Goal: Information Seeking & Learning: Compare options

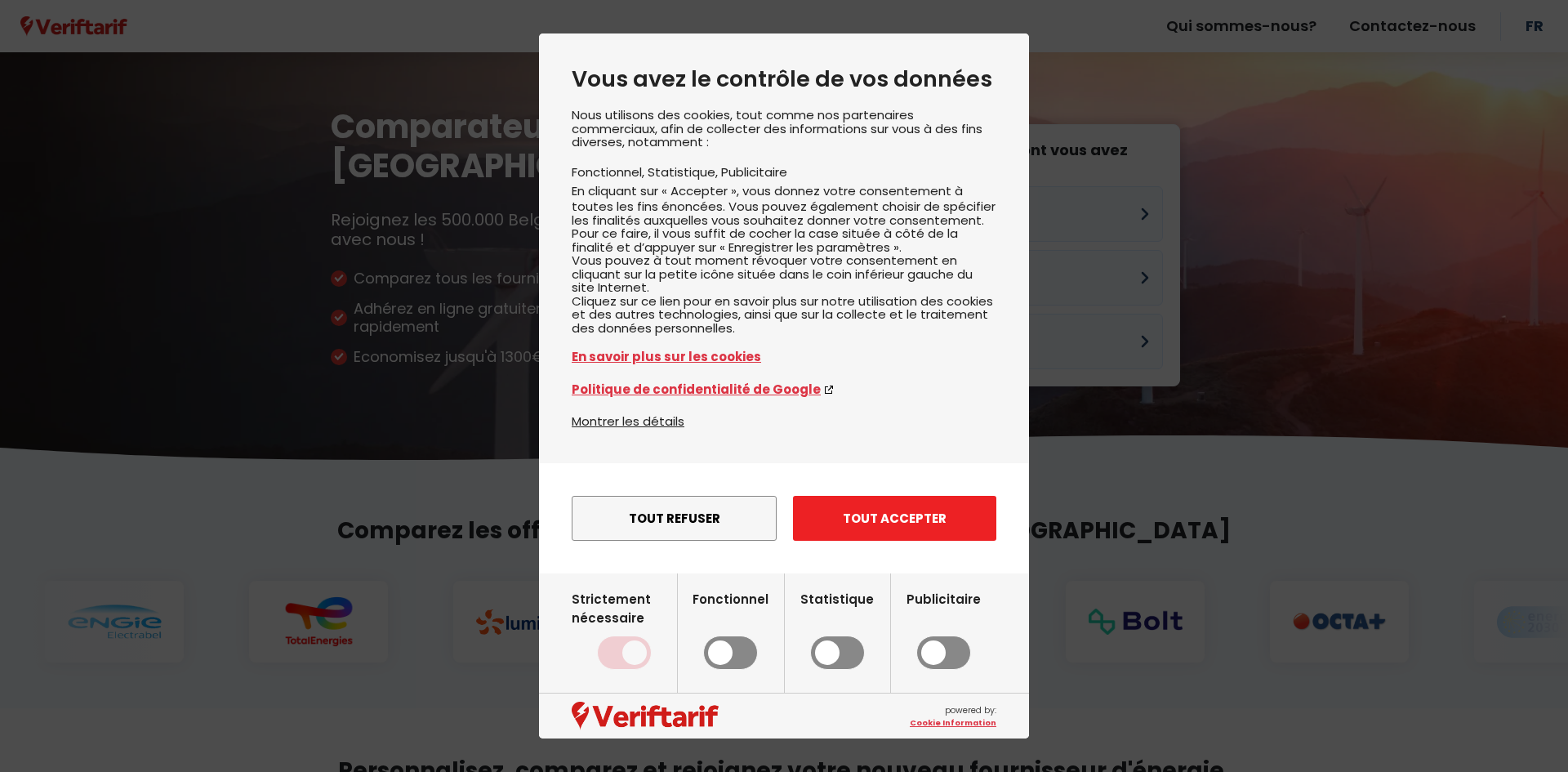
click at [849, 540] on button "Tout accepter" at bounding box center [894, 518] width 203 height 45
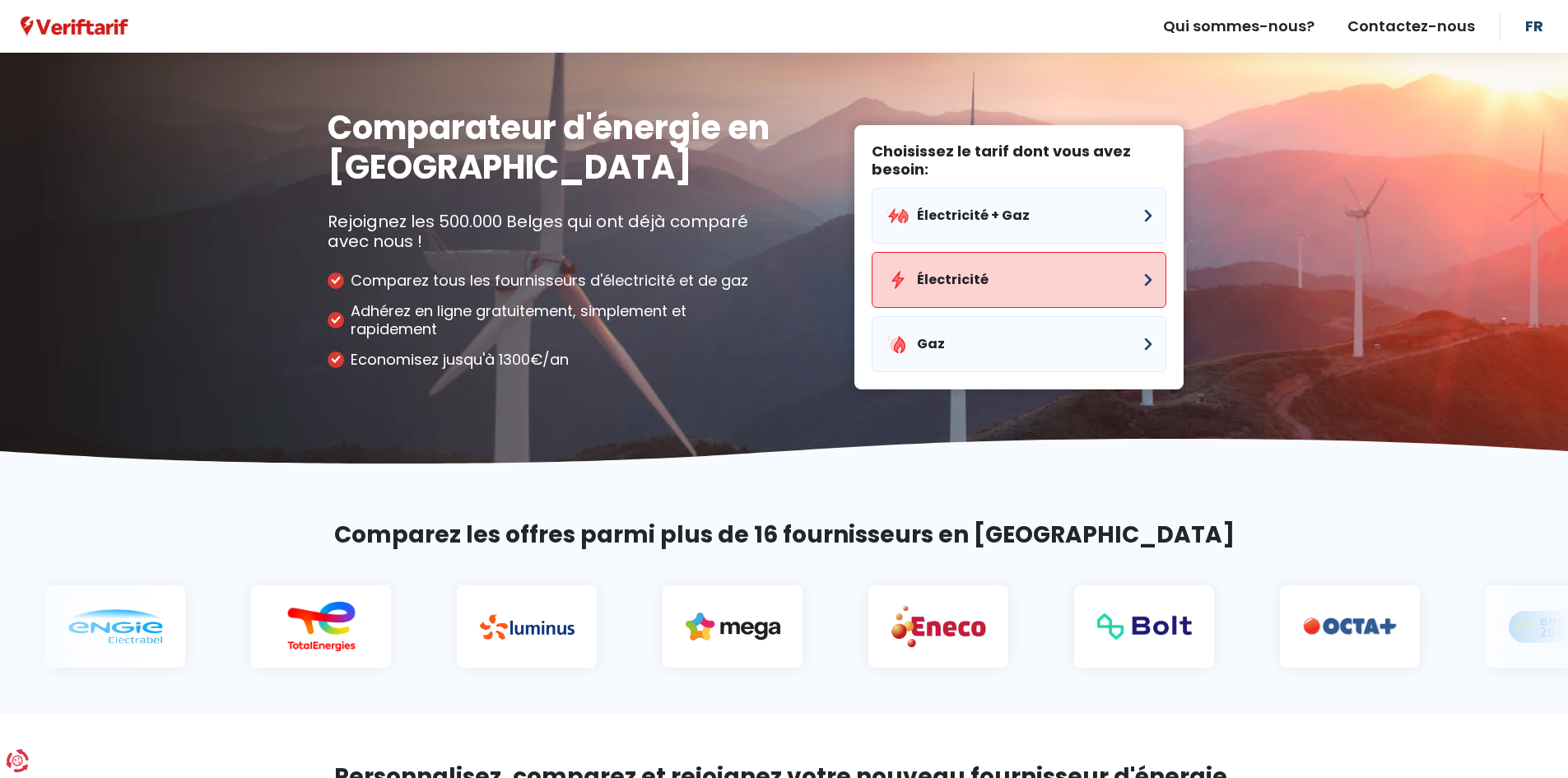
click at [966, 284] on button "Électricité" at bounding box center [1019, 279] width 295 height 56
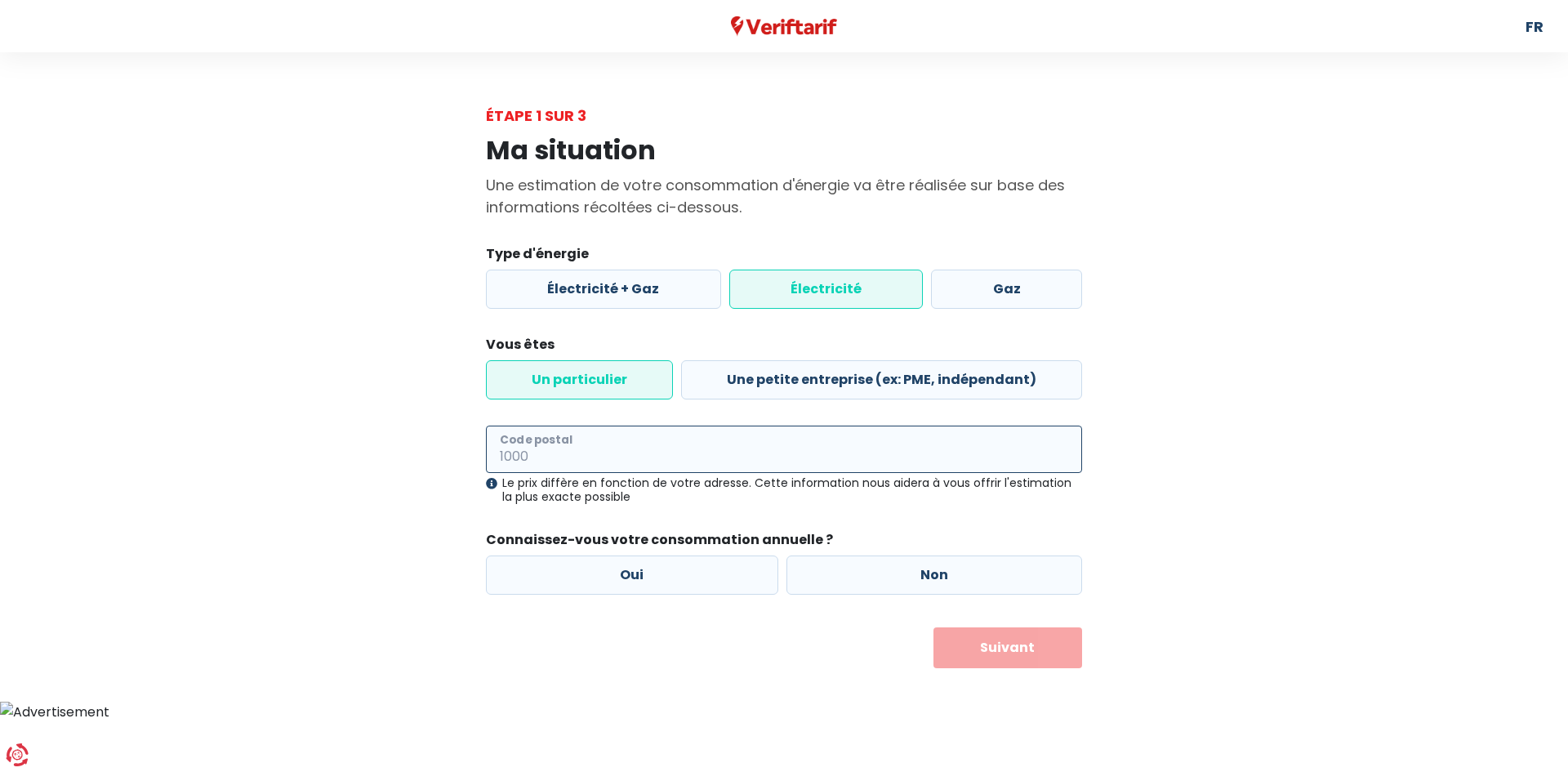
click at [605, 444] on input "Code postal" at bounding box center [784, 449] width 596 height 47
type input "6540"
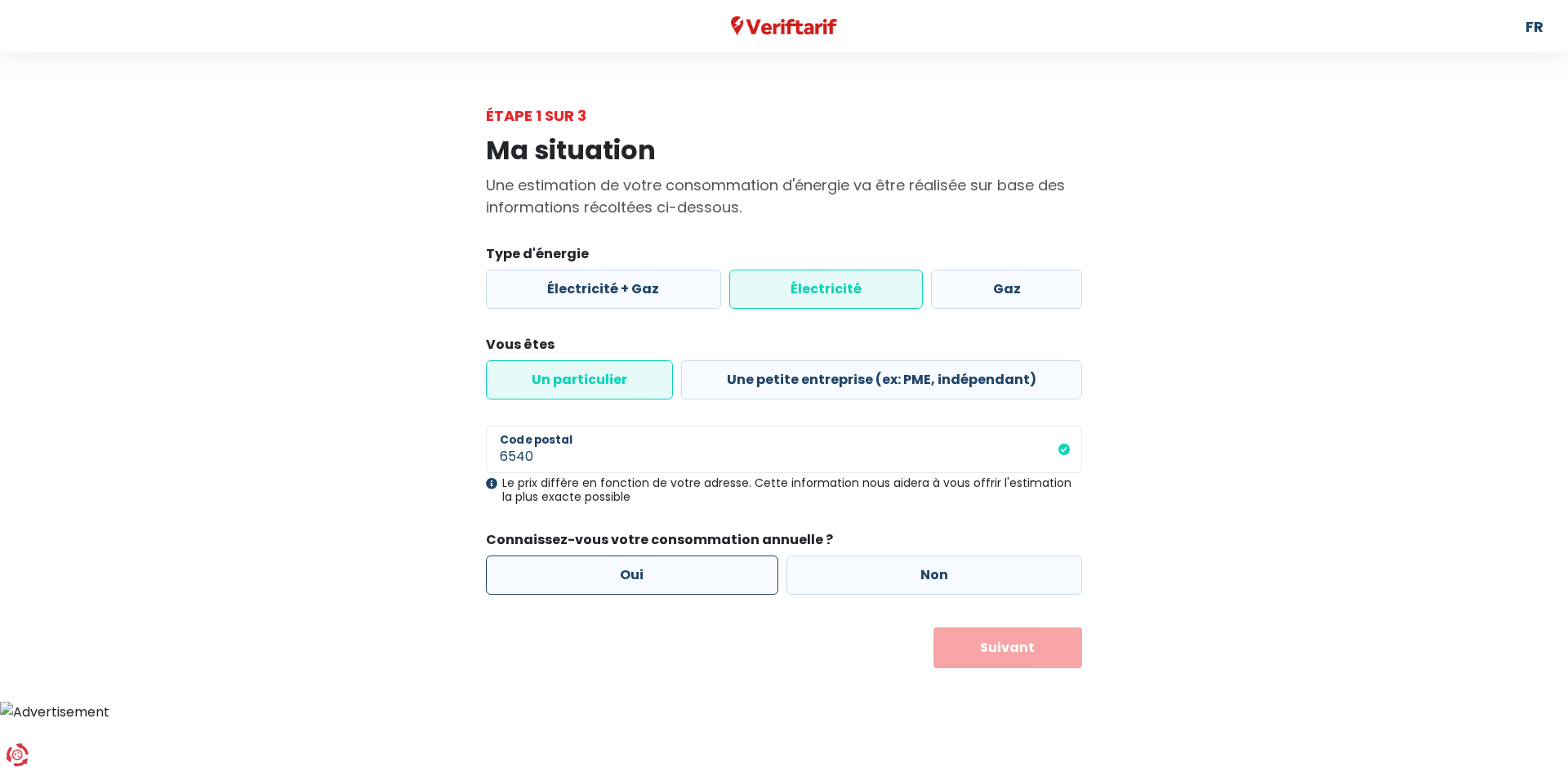
click at [637, 580] on label "Oui" at bounding box center [631, 575] width 292 height 39
click at [637, 580] on input "Oui" at bounding box center [631, 575] width 292 height 39
radio input "true"
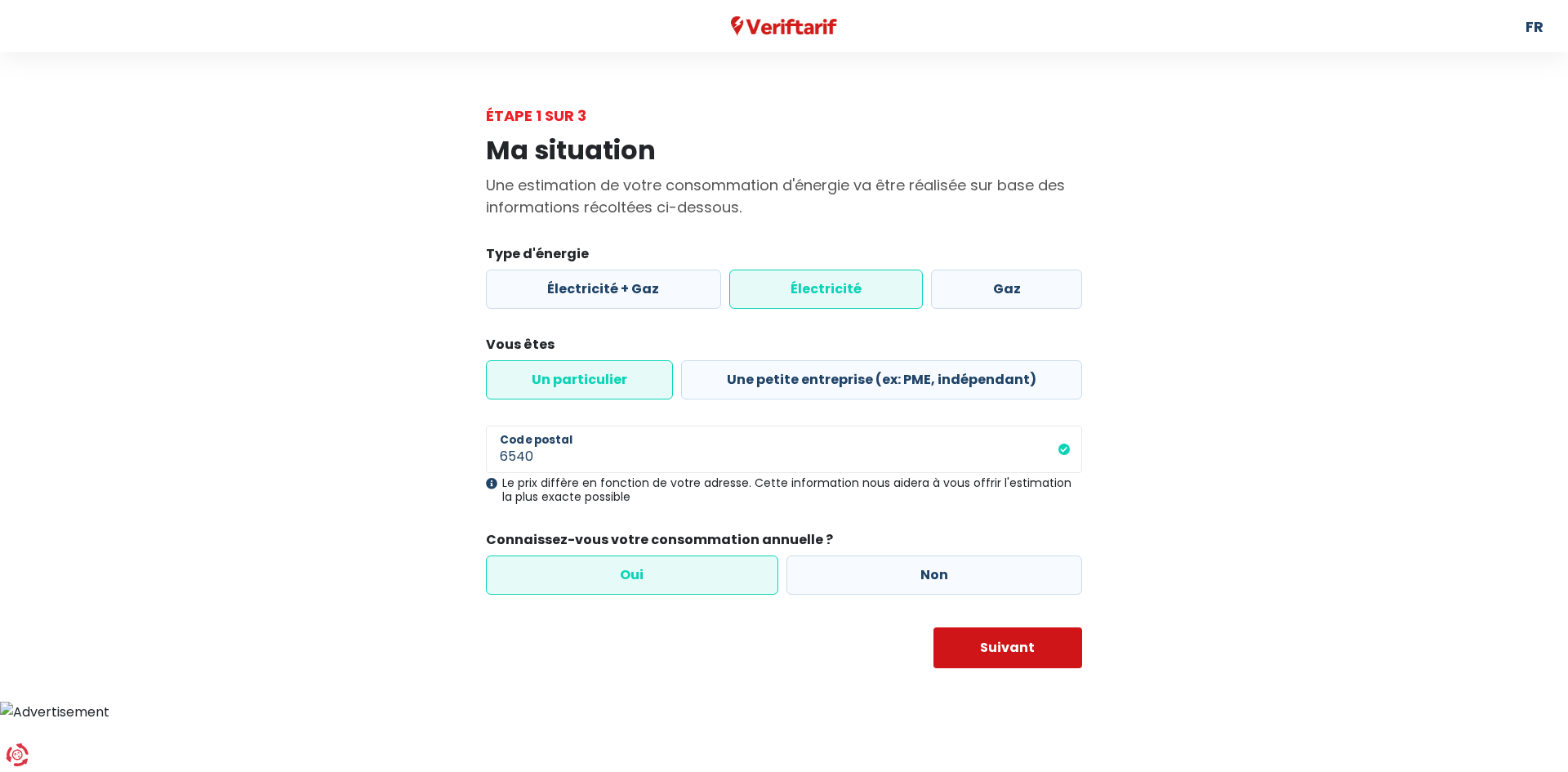
click at [1033, 650] on button "Suivant" at bounding box center [1008, 647] width 149 height 41
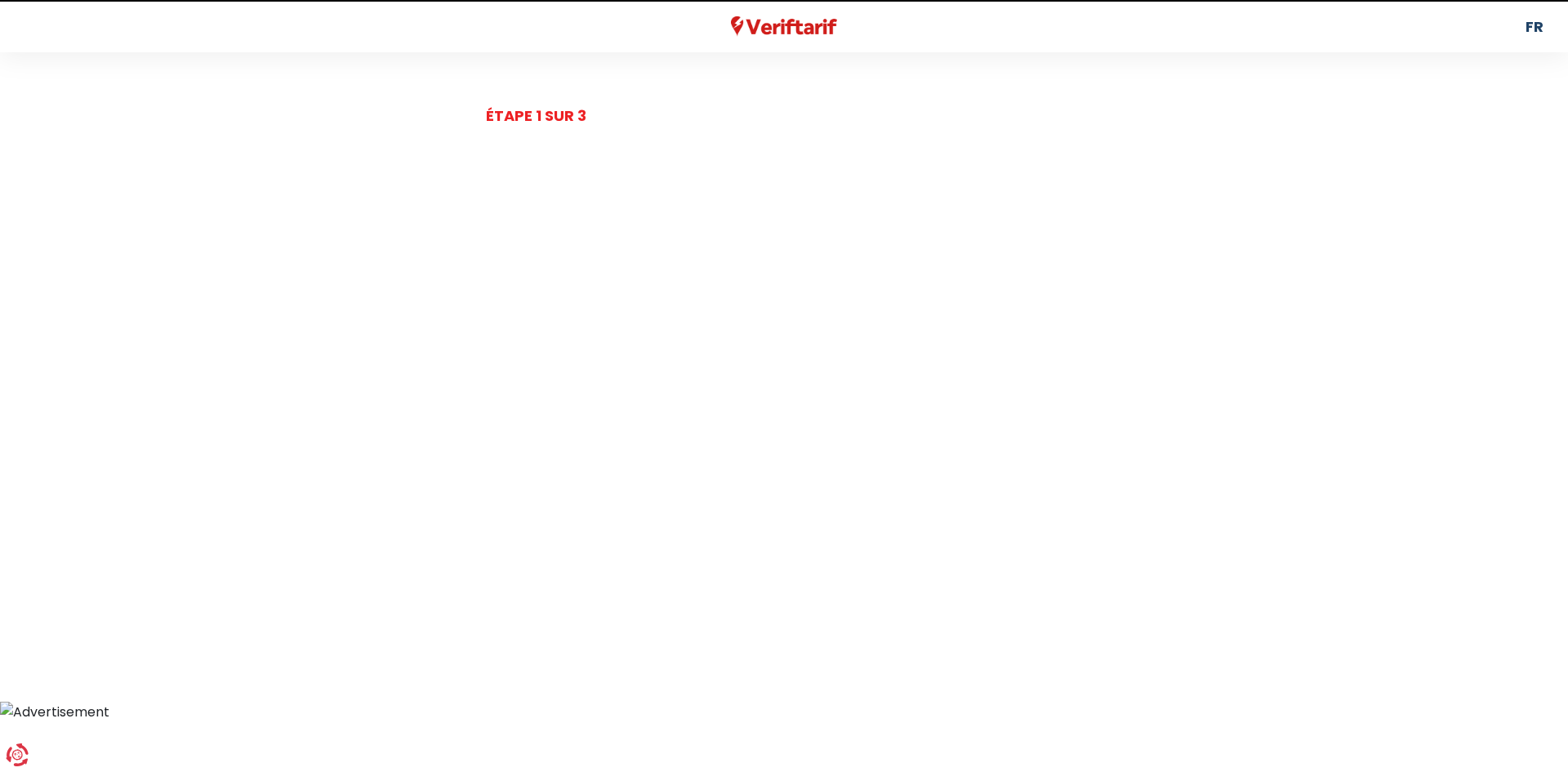
select select
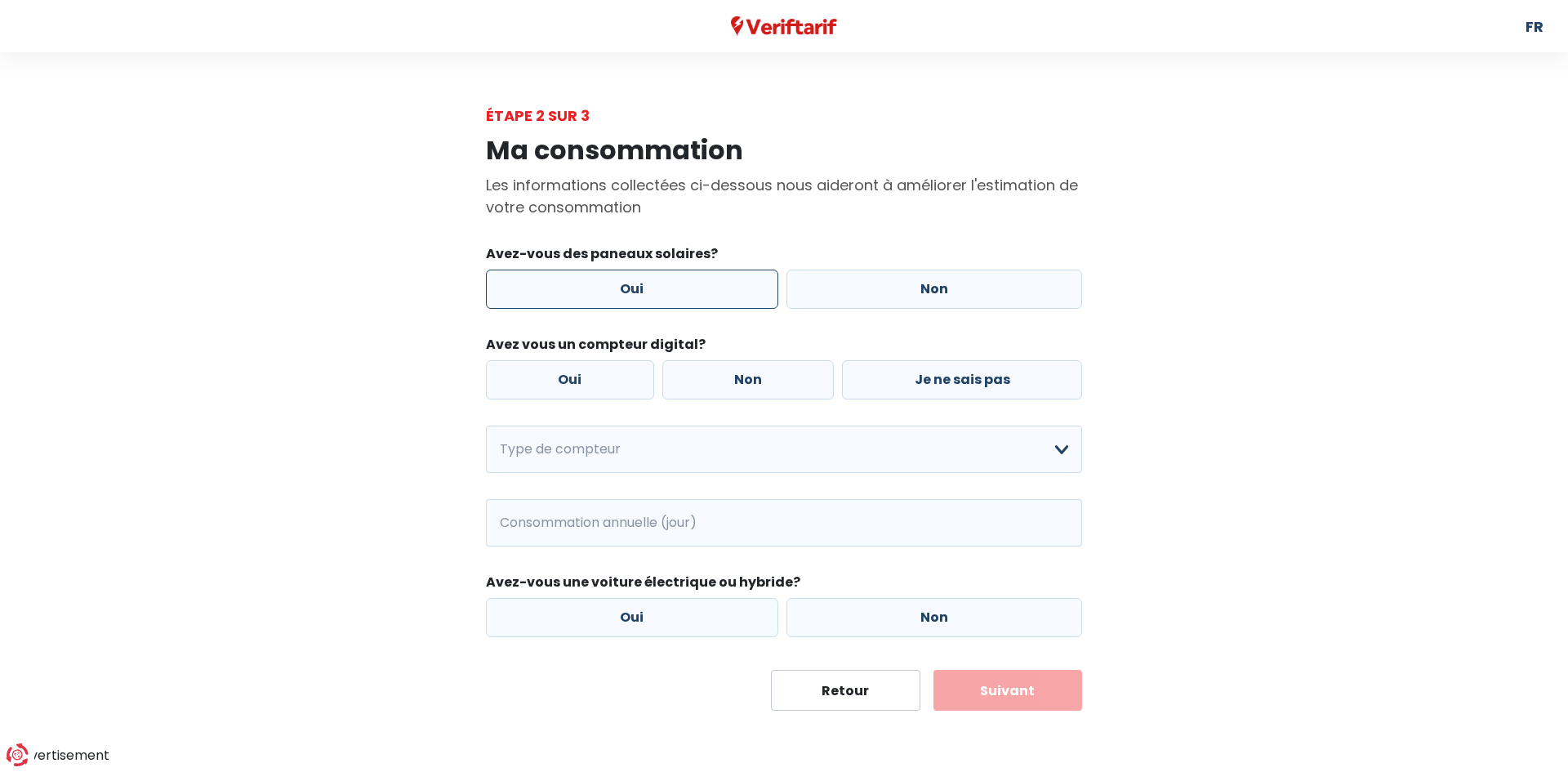
click at [652, 277] on label "Oui" at bounding box center [631, 289] width 292 height 39
click at [652, 277] on input "Oui" at bounding box center [631, 289] width 292 height 39
radio input "true"
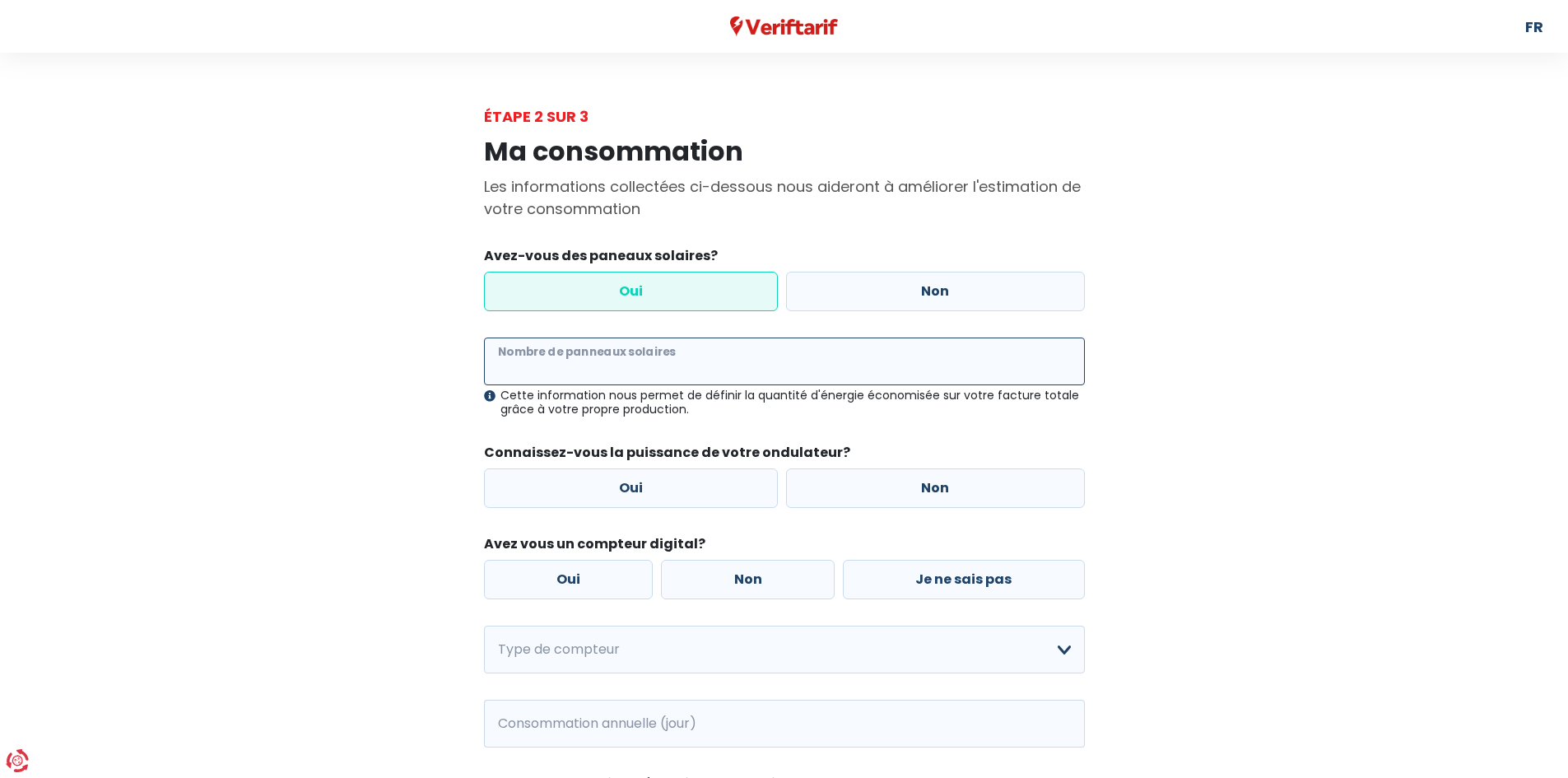
click at [608, 350] on input "Nombre de panneaux solaires" at bounding box center [785, 361] width 601 height 48
type input "18"
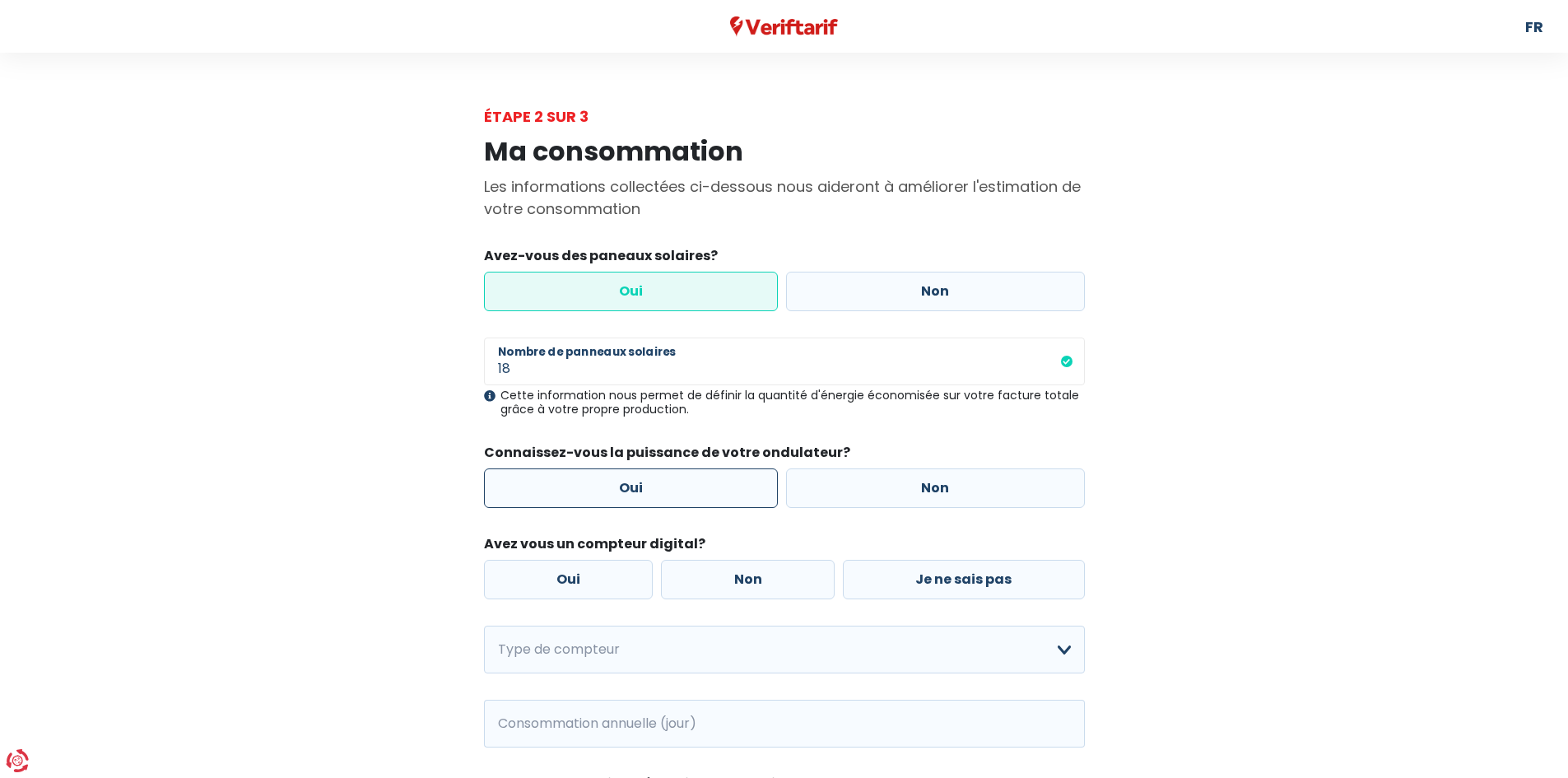
click at [630, 482] on label "Oui" at bounding box center [631, 488] width 295 height 39
click at [630, 482] on input "Oui" at bounding box center [631, 488] width 295 height 39
radio input "true"
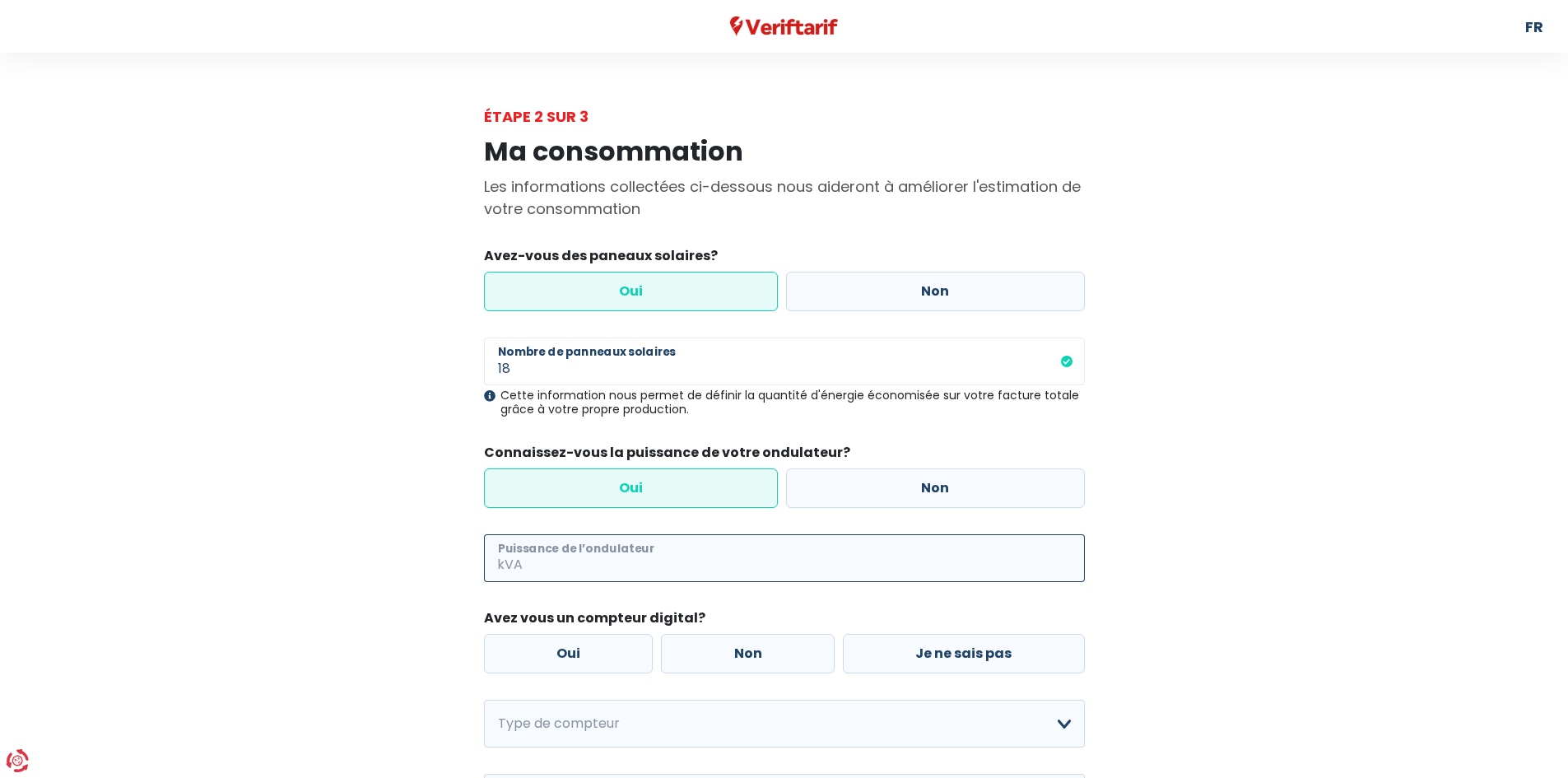
click at [597, 565] on input "Puissance de l’ondulateur" at bounding box center [806, 557] width 559 height 48
type input "7"
click at [609, 651] on label "Oui" at bounding box center [569, 653] width 170 height 39
click at [609, 651] on input "Oui" at bounding box center [569, 653] width 170 height 39
radio input "true"
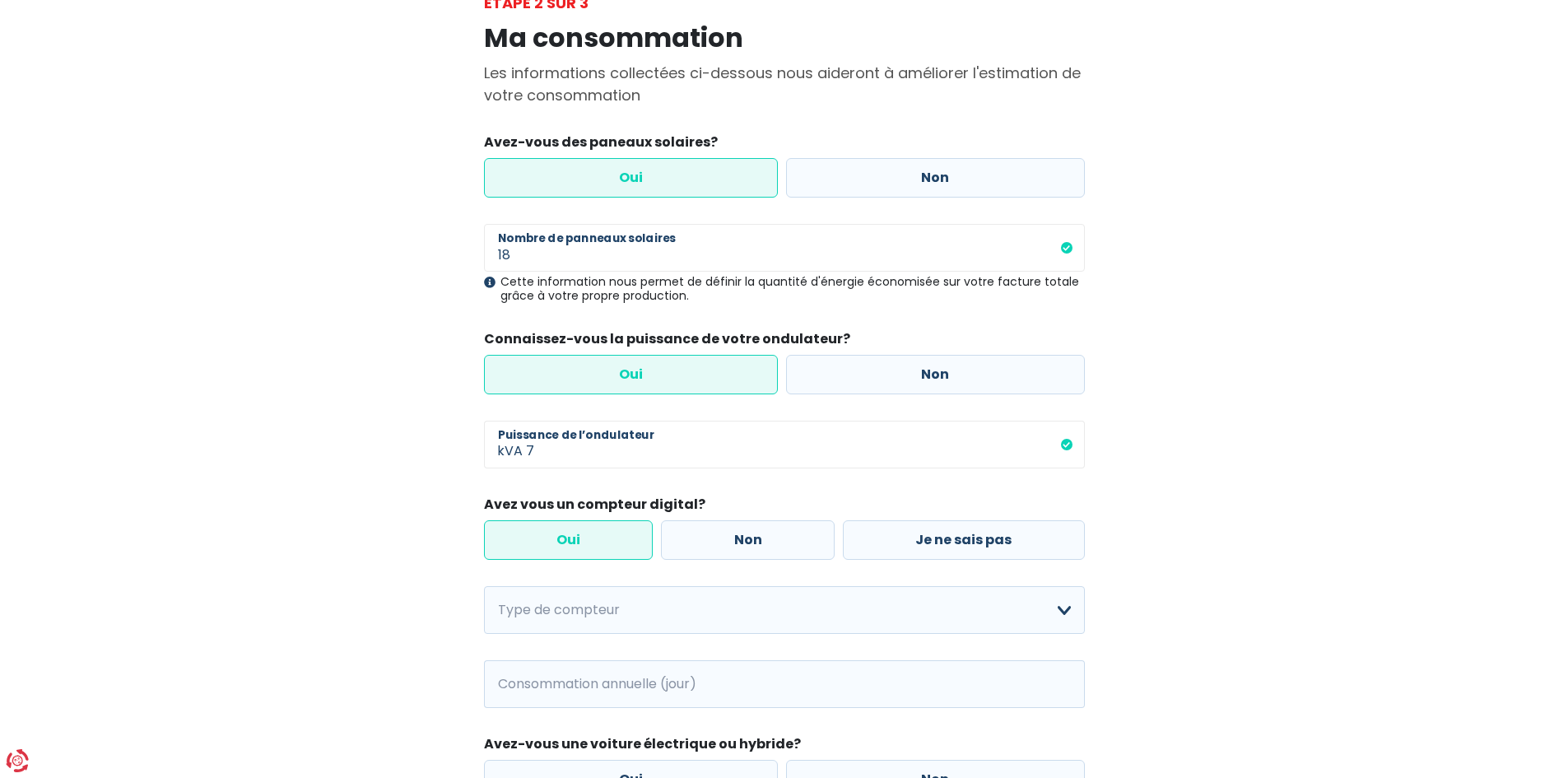
scroll to position [247, 0]
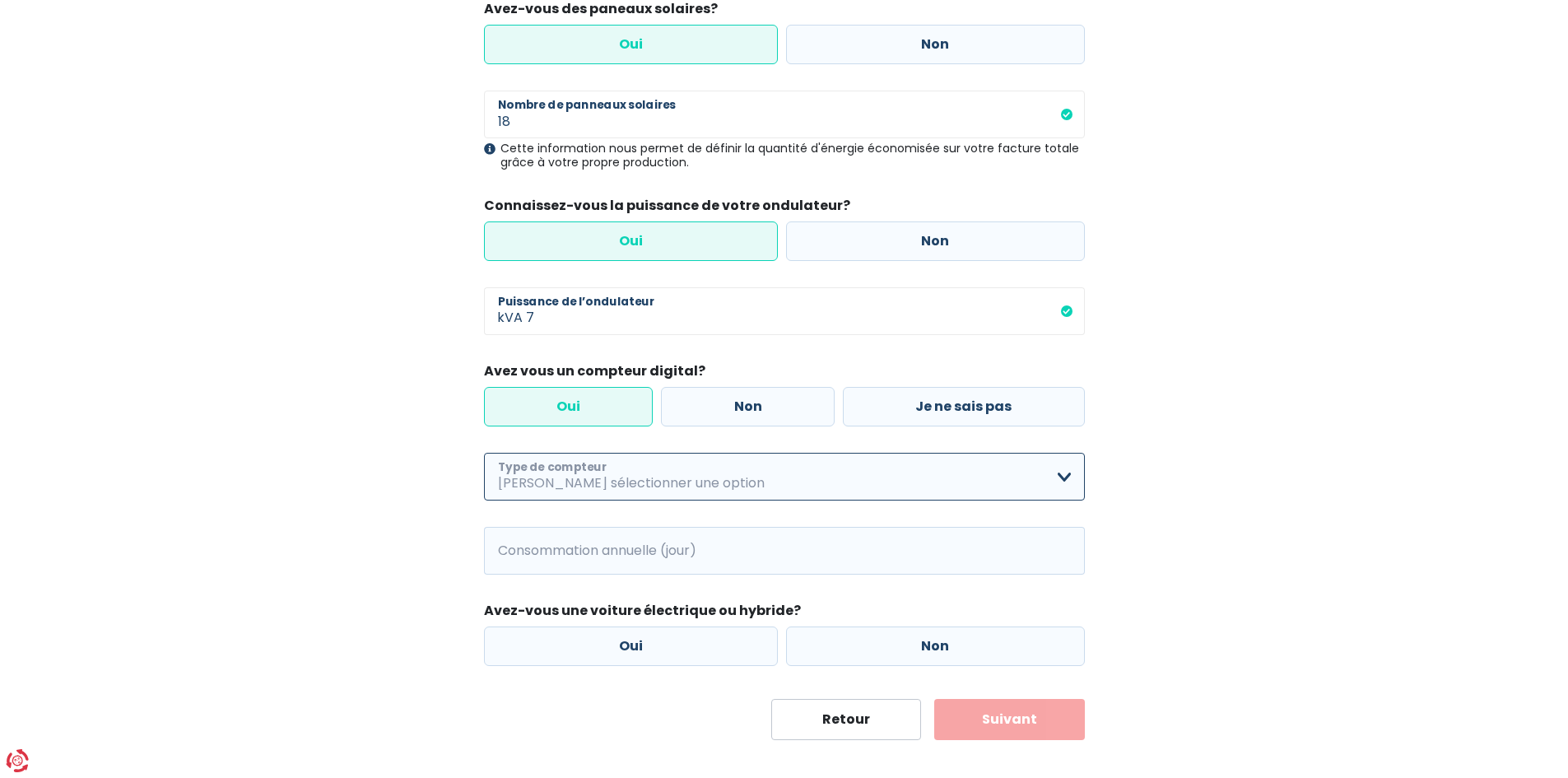
click at [1068, 483] on select "Mono-horaire Bi-horaire Mono-horaire + exclusif nuit Bi-horaire + exclusif nuit…" at bounding box center [785, 476] width 601 height 48
select select "day_single_rate"
click at [484, 452] on select "Mono-horaire Bi-horaire Mono-horaire + exclusif nuit Bi-horaire + exclusif nuit…" at bounding box center [785, 476] width 601 height 48
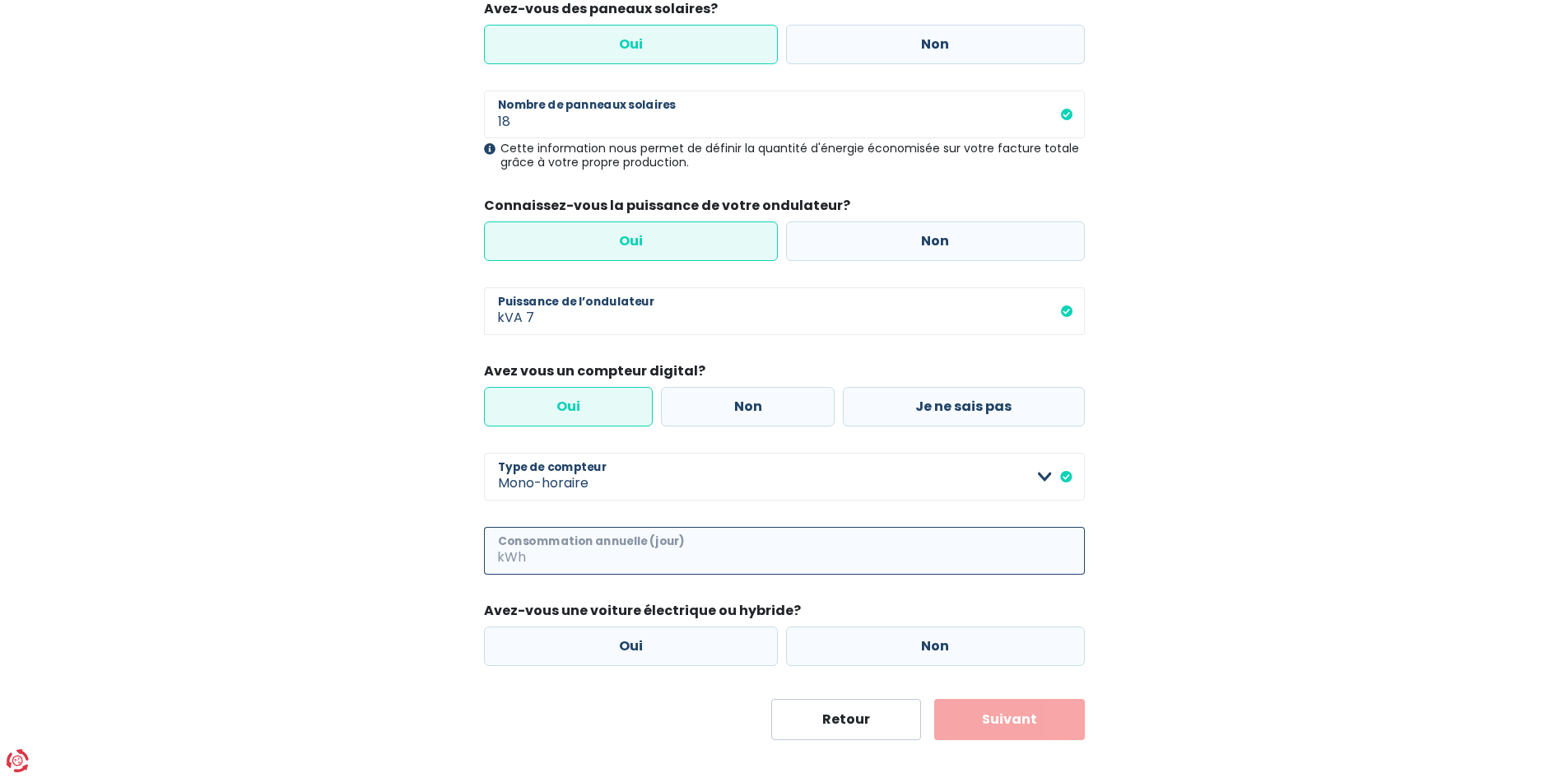
click at [666, 551] on input "Consommation annuelle (jour)" at bounding box center [808, 551] width 556 height 48
type input "2100"
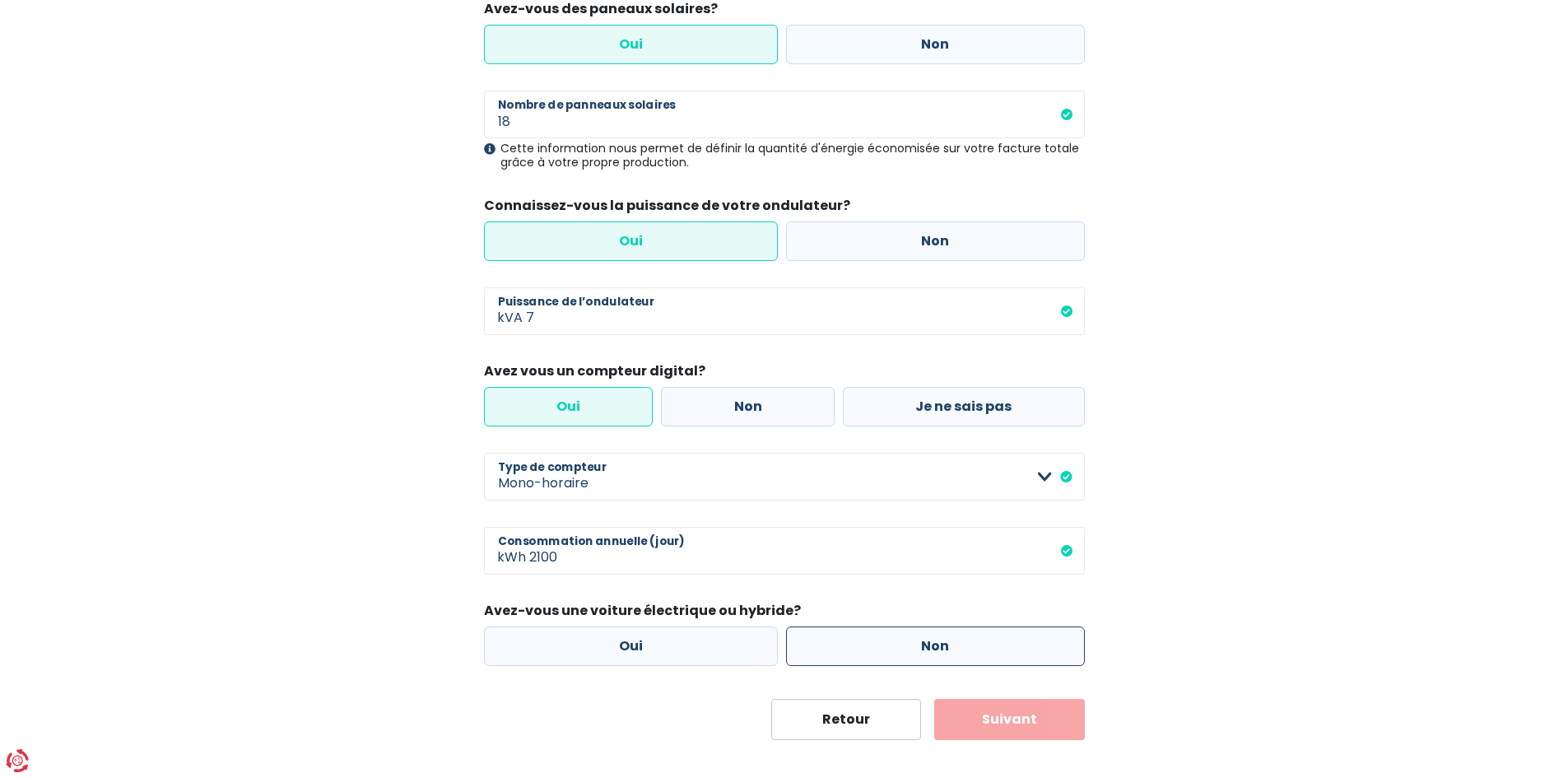
click at [943, 650] on label "Non" at bounding box center [936, 645] width 299 height 39
click at [943, 650] on input "Non" at bounding box center [936, 645] width 299 height 39
radio input "true"
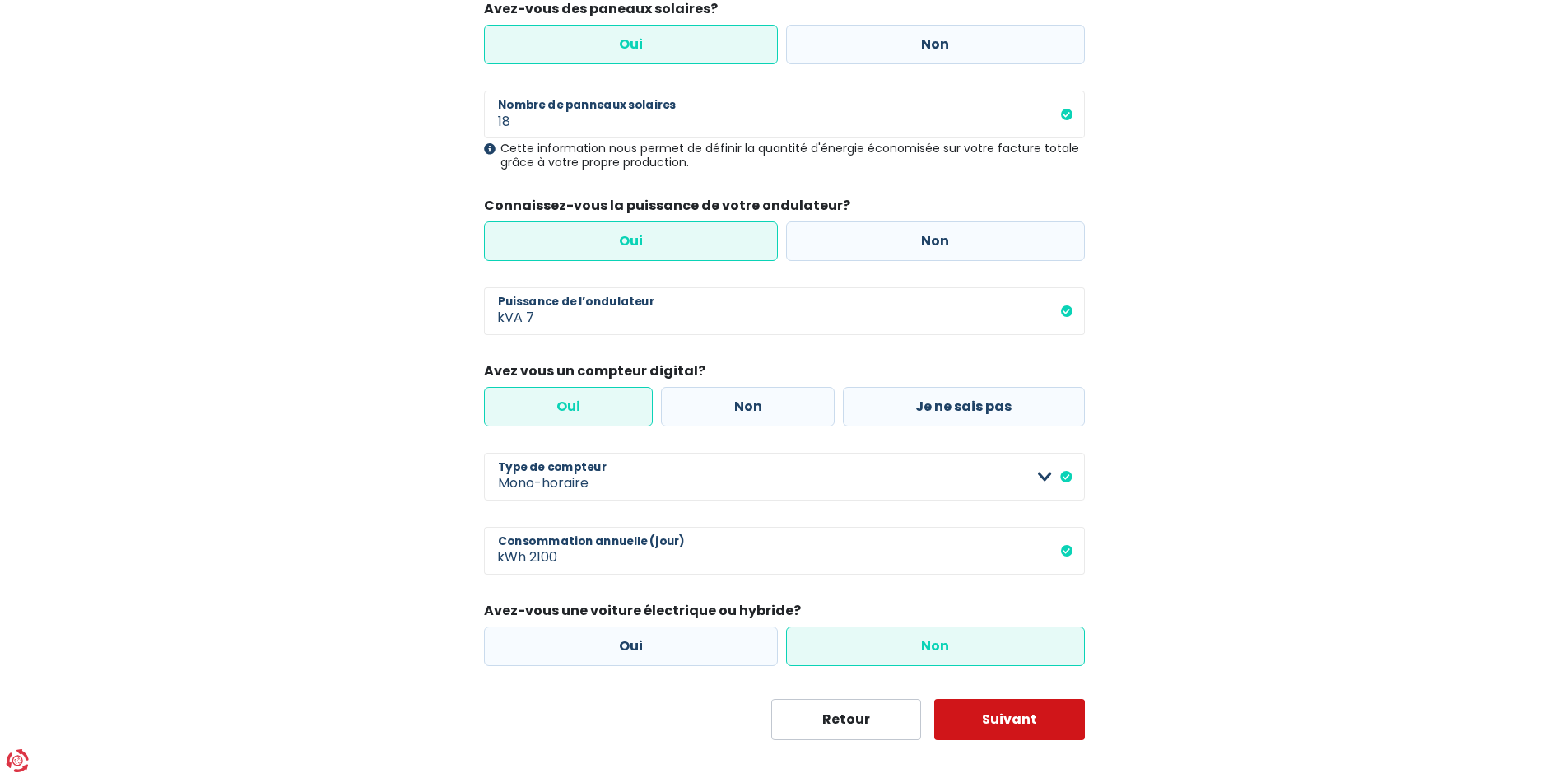
click at [1011, 713] on button "Suivant" at bounding box center [1009, 719] width 150 height 41
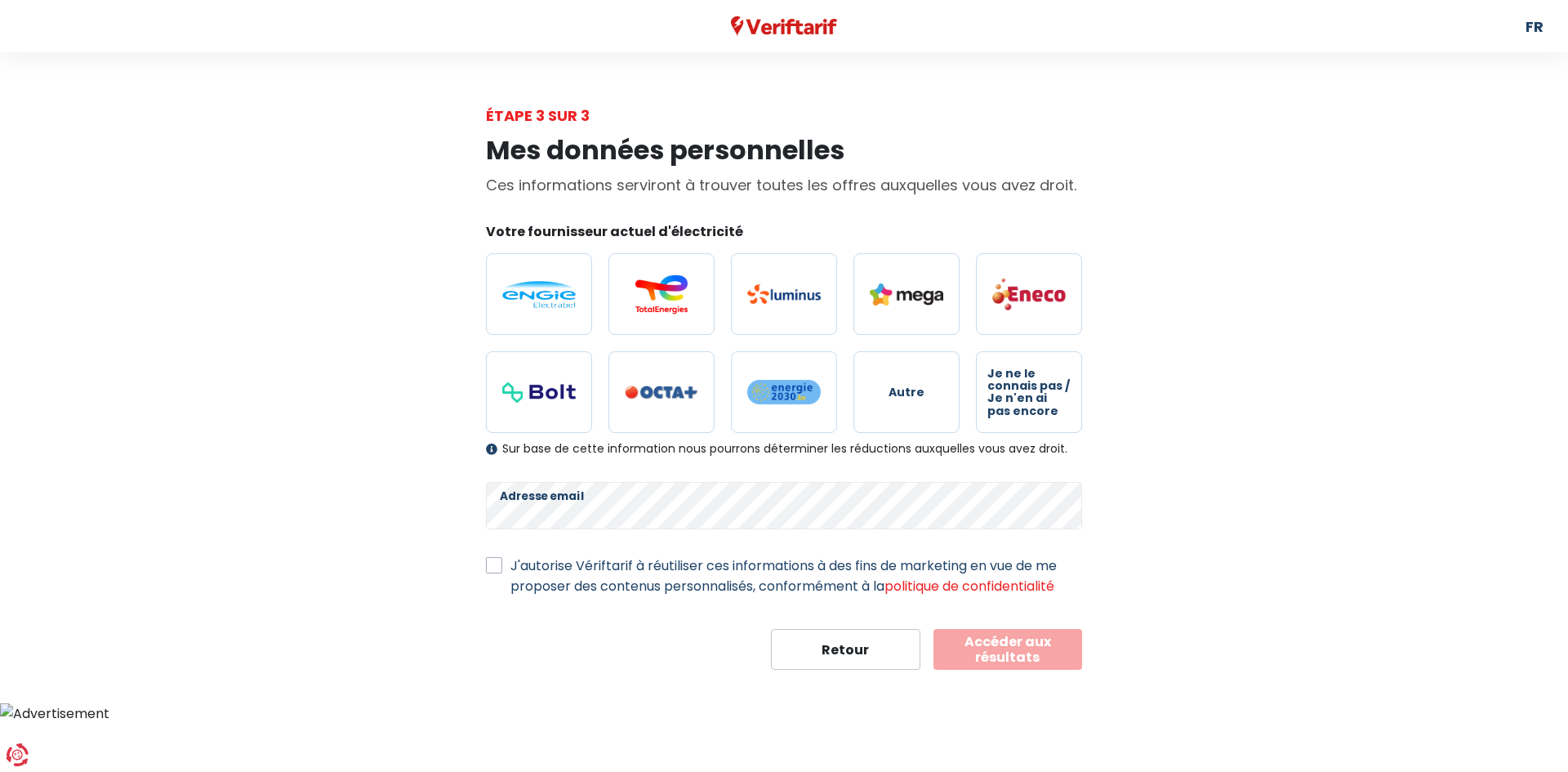
click at [510, 567] on label "J'autorise Vériftarif à réutiliser ces informations à des fins de marketing en …" at bounding box center [796, 575] width 571 height 41
click at [500, 567] on input "J'autorise Vériftarif à réutiliser ces informations à des fins de marketing en …" at bounding box center [494, 564] width 17 height 17
click at [510, 565] on label "J'autorise Vériftarif à réutiliser ces informations à des fins de marketing en …" at bounding box center [796, 575] width 571 height 41
click at [500, 565] on input "J'autorise Vériftarif à réutiliser ces informations à des fins de marketing en …" at bounding box center [494, 564] width 17 height 17
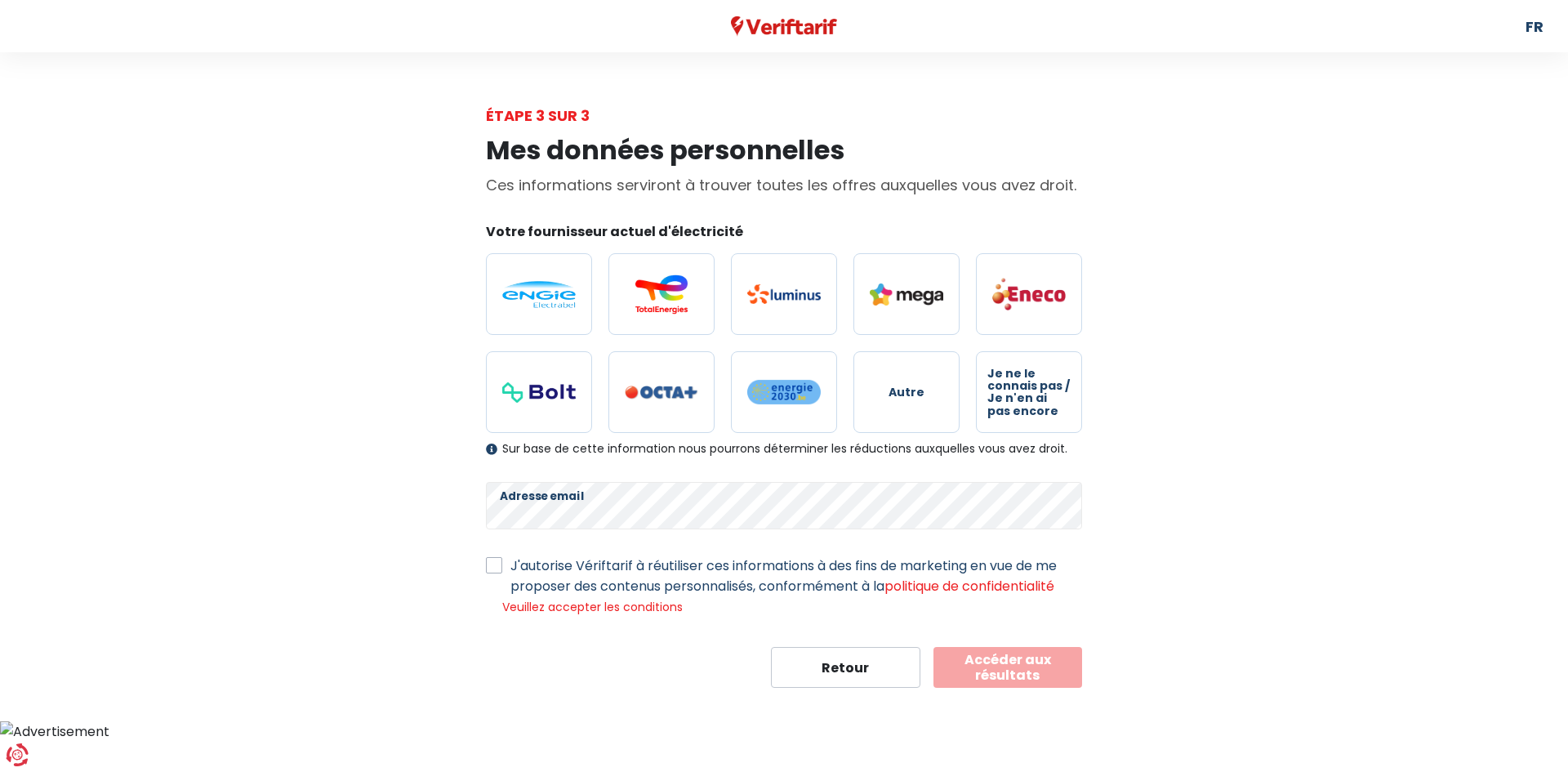
click at [510, 562] on label "J'autorise Vériftarif à réutiliser ces informations à des fins de marketing en …" at bounding box center [796, 575] width 571 height 41
click at [495, 562] on input "J'autorise Vériftarif à réutiliser ces informations à des fins de marketing en …" at bounding box center [494, 564] width 17 height 17
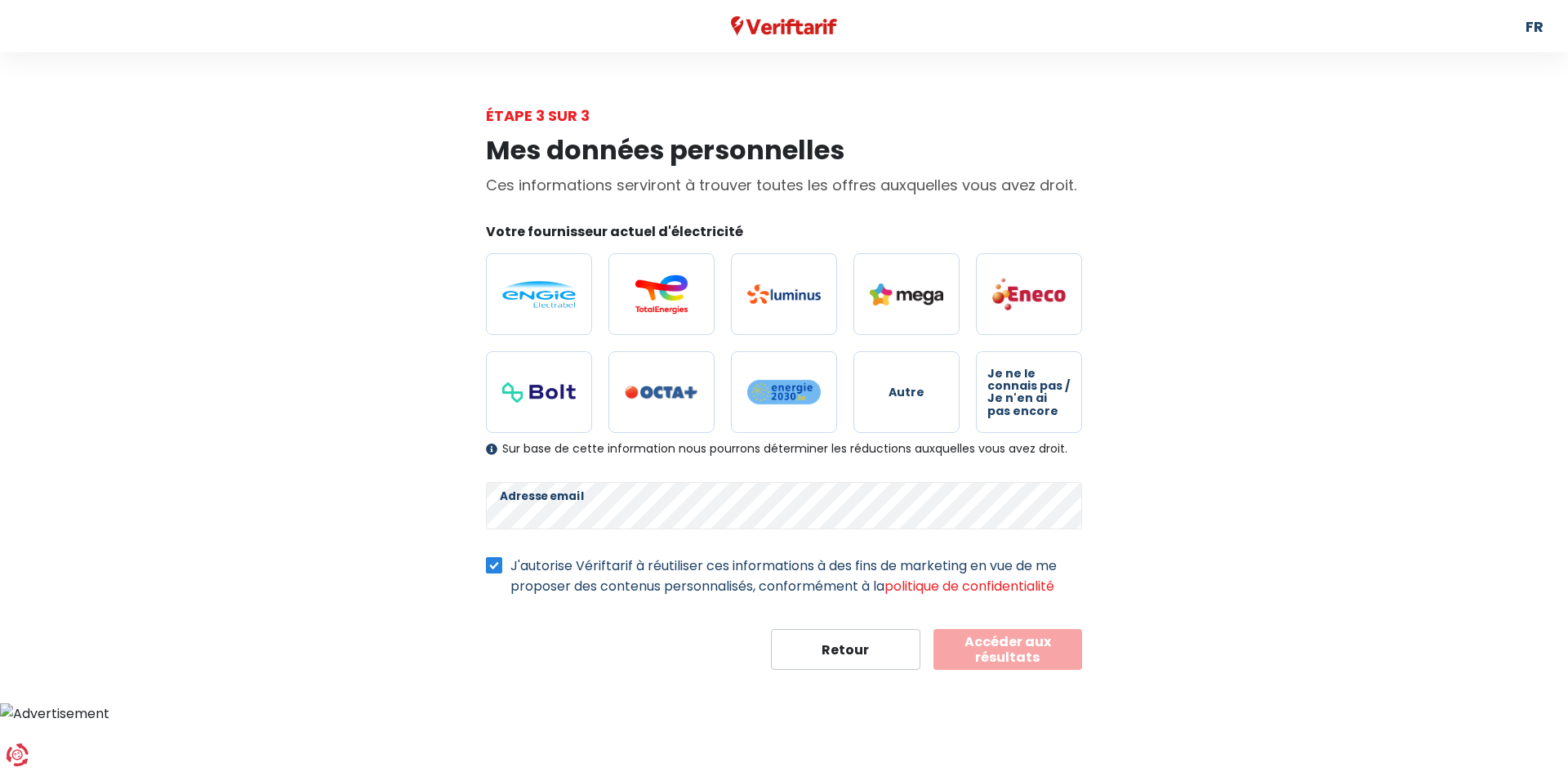
click at [989, 642] on button "Accéder aux résultats" at bounding box center [1008, 649] width 149 height 41
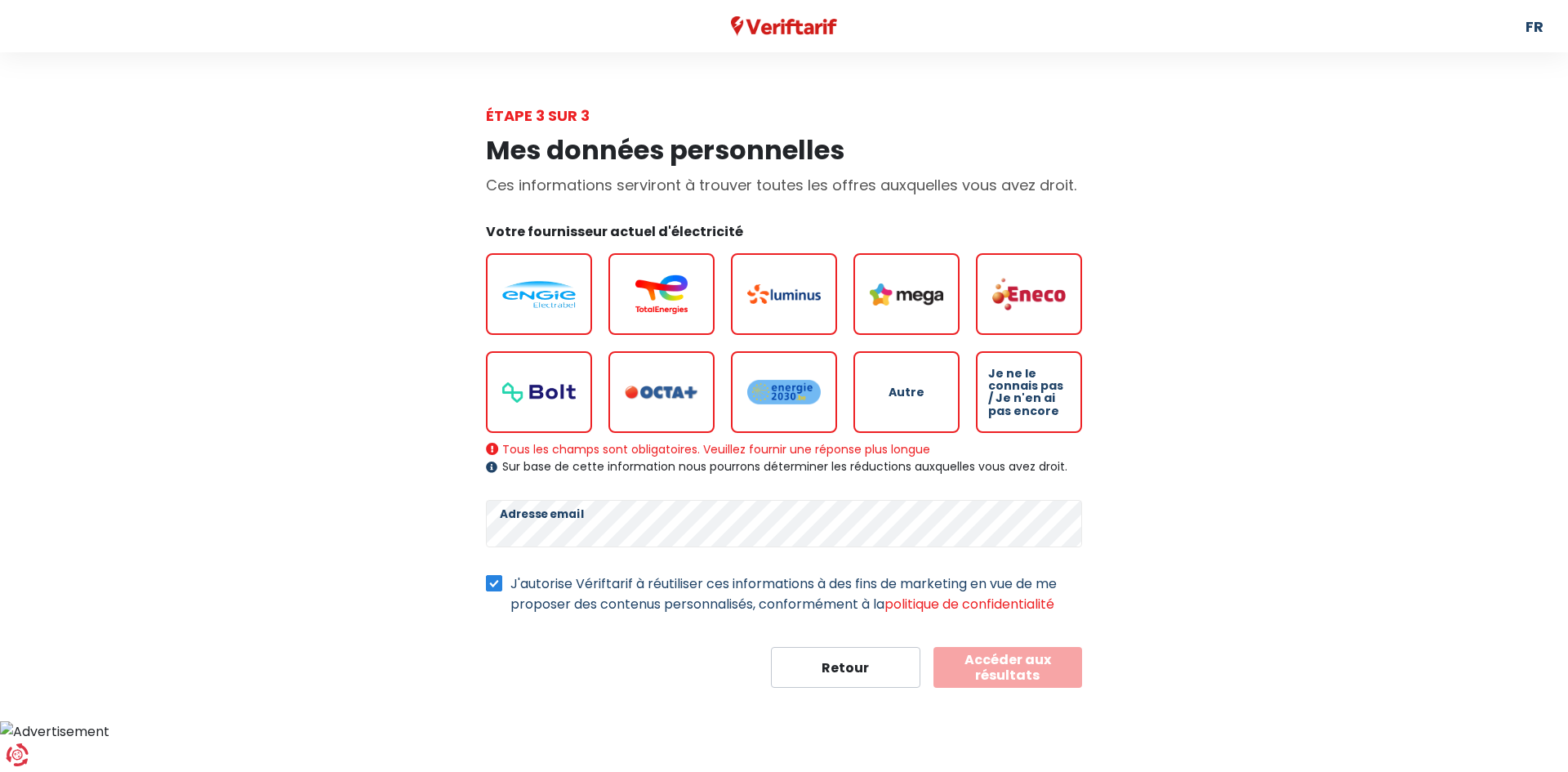
click at [606, 600] on label "J'autorise Vériftarif à réutiliser ces informations à des fins de marketing en …" at bounding box center [796, 593] width 571 height 41
click at [502, 590] on input "J'autorise Vériftarif à réutiliser ces informations à des fins de marketing en …" at bounding box center [494, 581] width 17 height 17
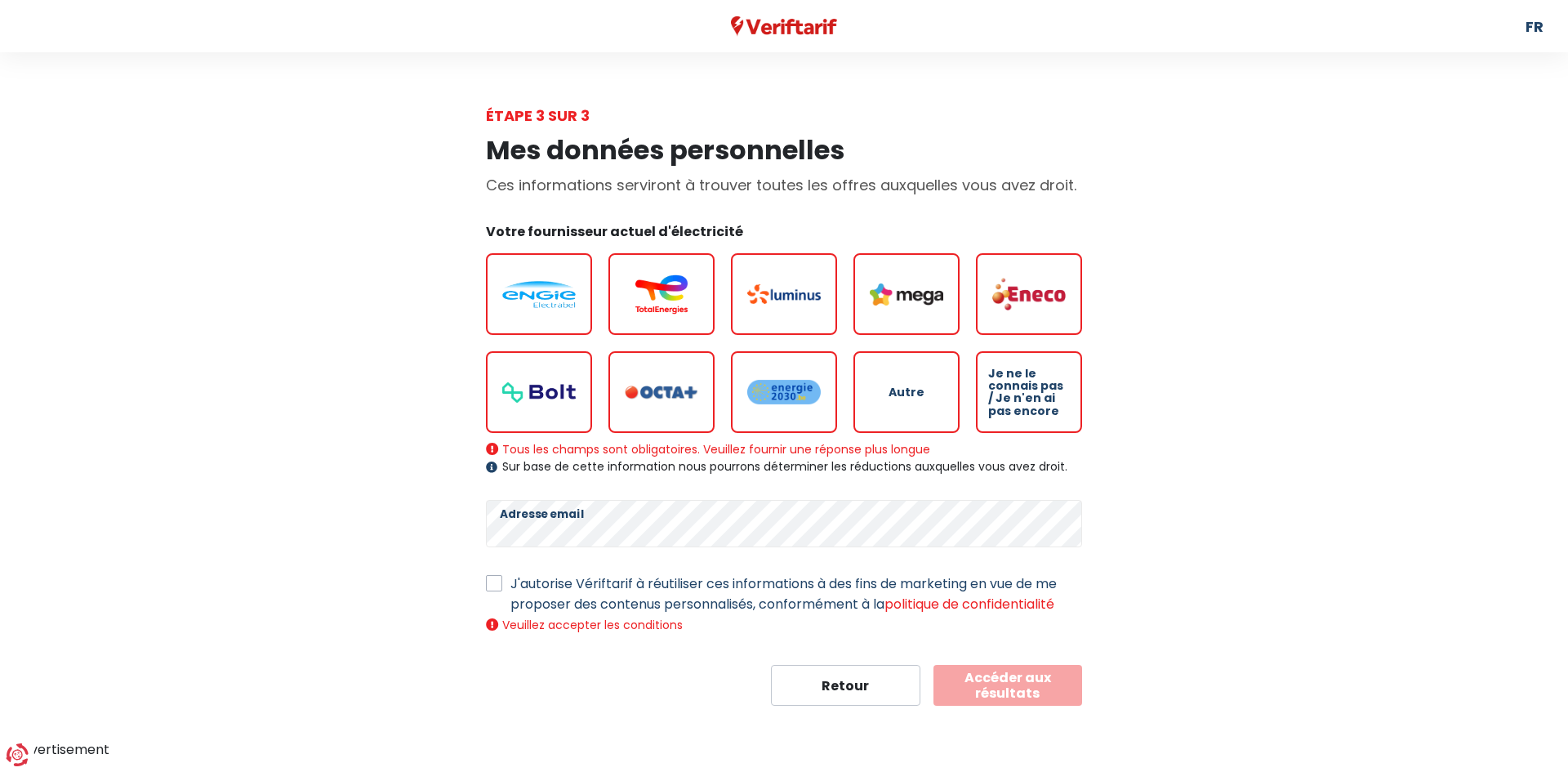
click at [510, 582] on label "J'autorise Vériftarif à réutiliser ces informations à des fins de marketing en …" at bounding box center [796, 593] width 571 height 41
click at [497, 582] on input "J'autorise Vériftarif à réutiliser ces informations à des fins de marketing en …" at bounding box center [494, 581] width 17 height 17
checkbox input "true"
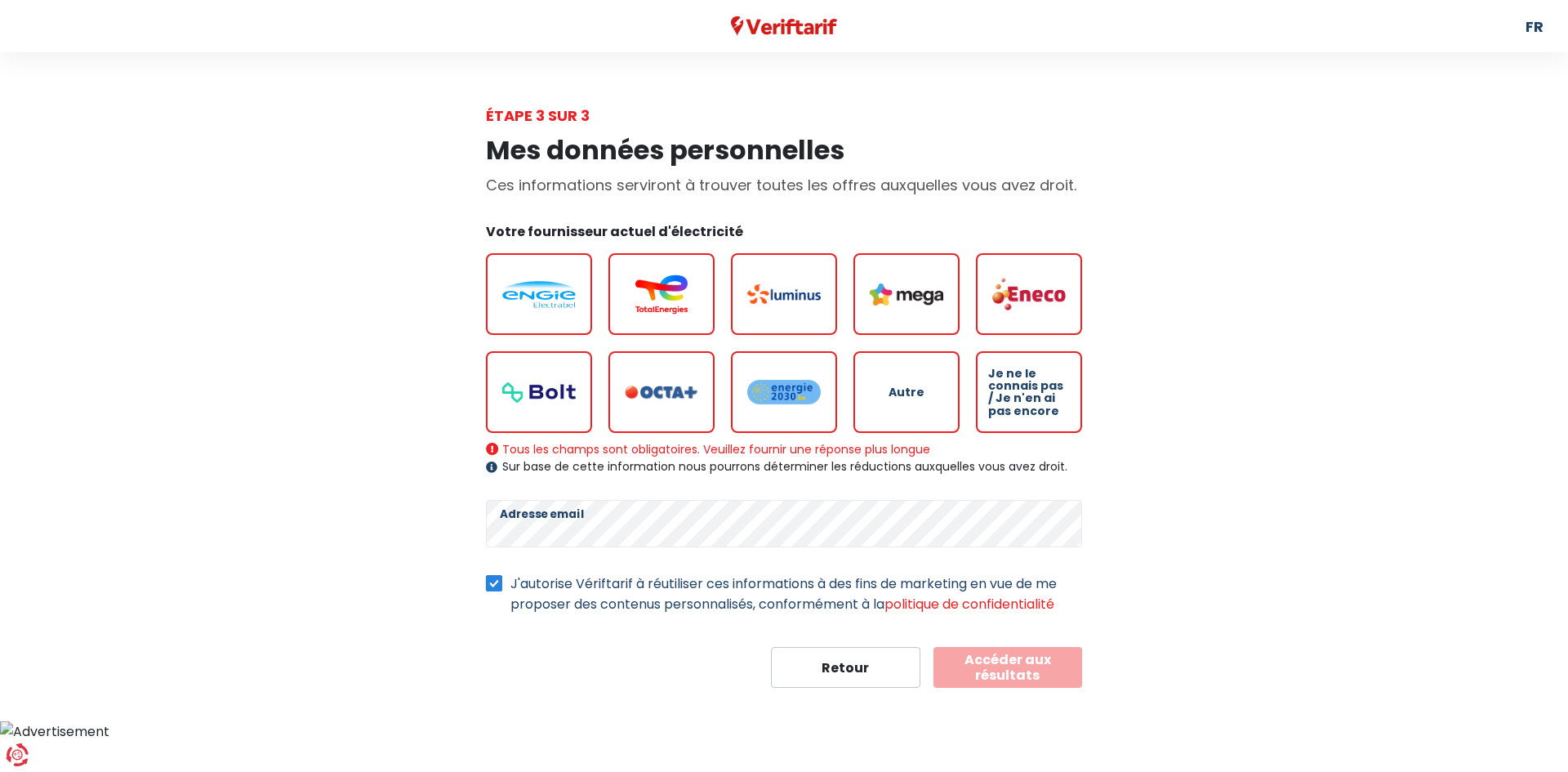
click at [570, 274] on label at bounding box center [538, 294] width 106 height 82
click at [570, 274] on input "radio" at bounding box center [538, 294] width 106 height 82
radio input "true"
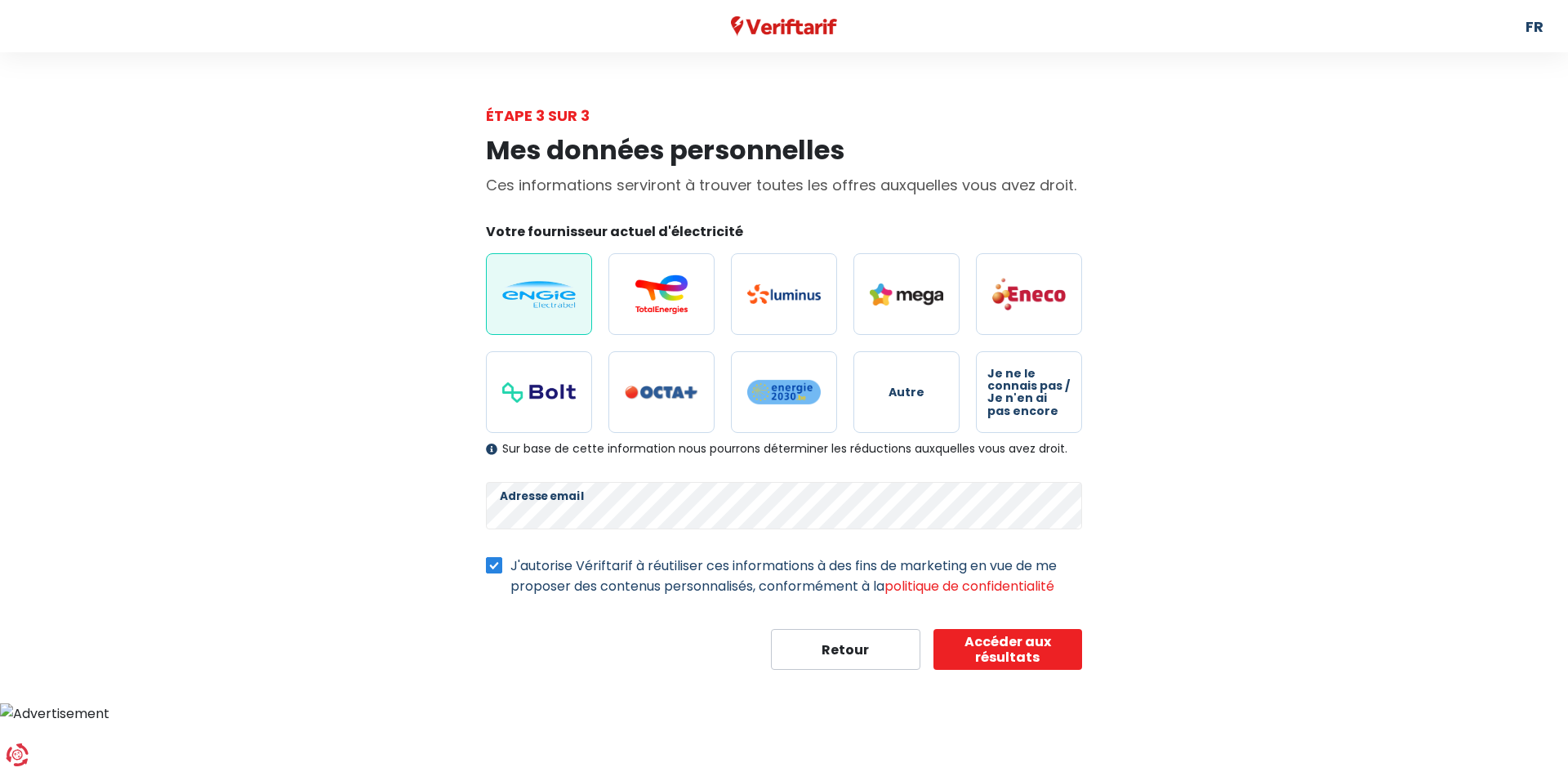
click at [510, 567] on label "J'autorise Vériftarif à réutiliser ces informations à des fins de marketing en …" at bounding box center [796, 575] width 571 height 41
click at [500, 567] on input "J'autorise Vériftarif à réutiliser ces informations à des fins de marketing en …" at bounding box center [494, 564] width 17 height 17
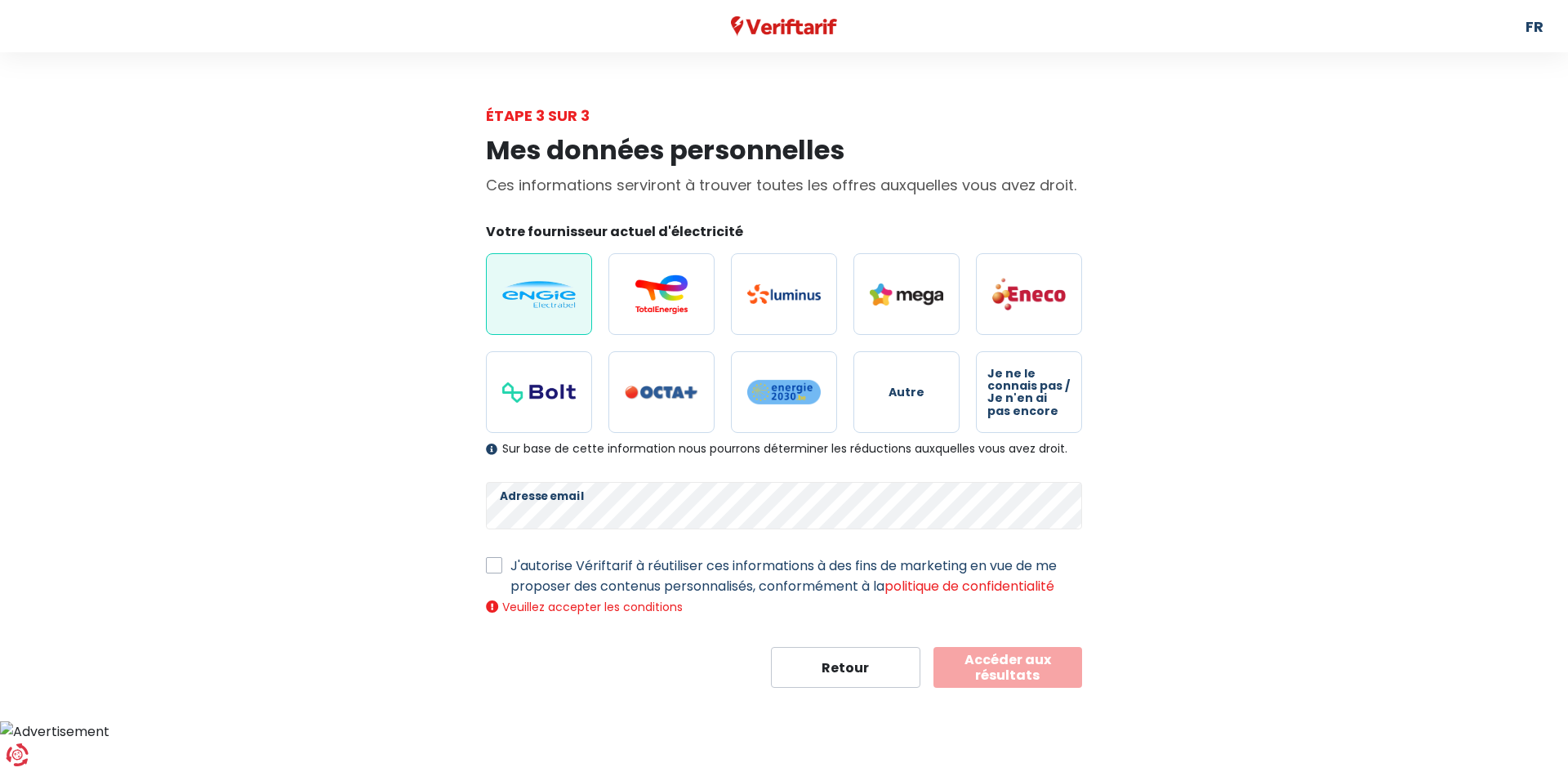
click at [510, 567] on label "J'autorise Vériftarif à réutiliser ces informations à des fins de marketing en …" at bounding box center [796, 575] width 571 height 41
click at [500, 567] on input "J'autorise Vériftarif à réutiliser ces informations à des fins de marketing en …" at bounding box center [494, 564] width 17 height 17
checkbox input "true"
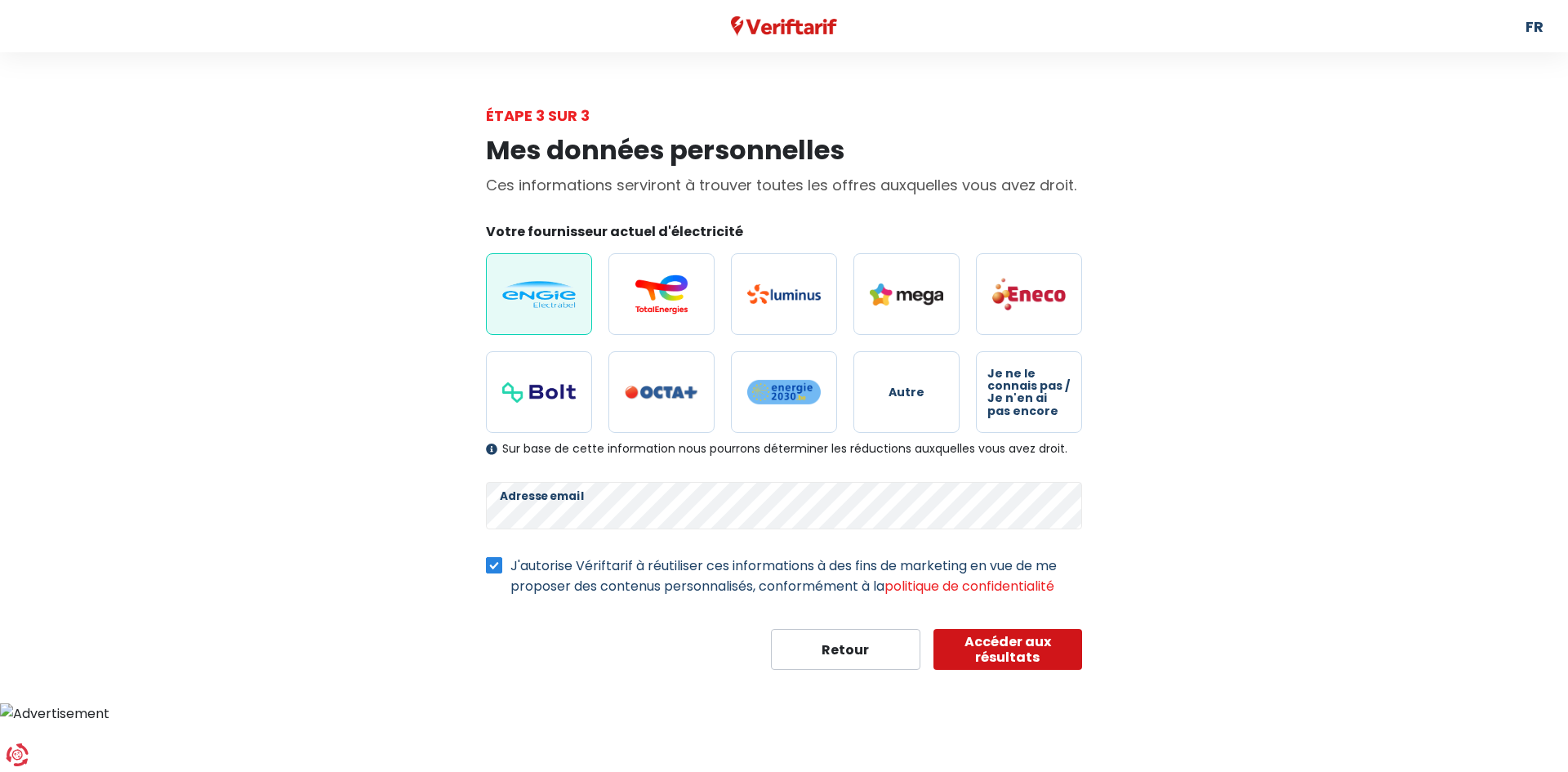
click at [1050, 654] on button "Accéder aux résultats" at bounding box center [1008, 649] width 149 height 41
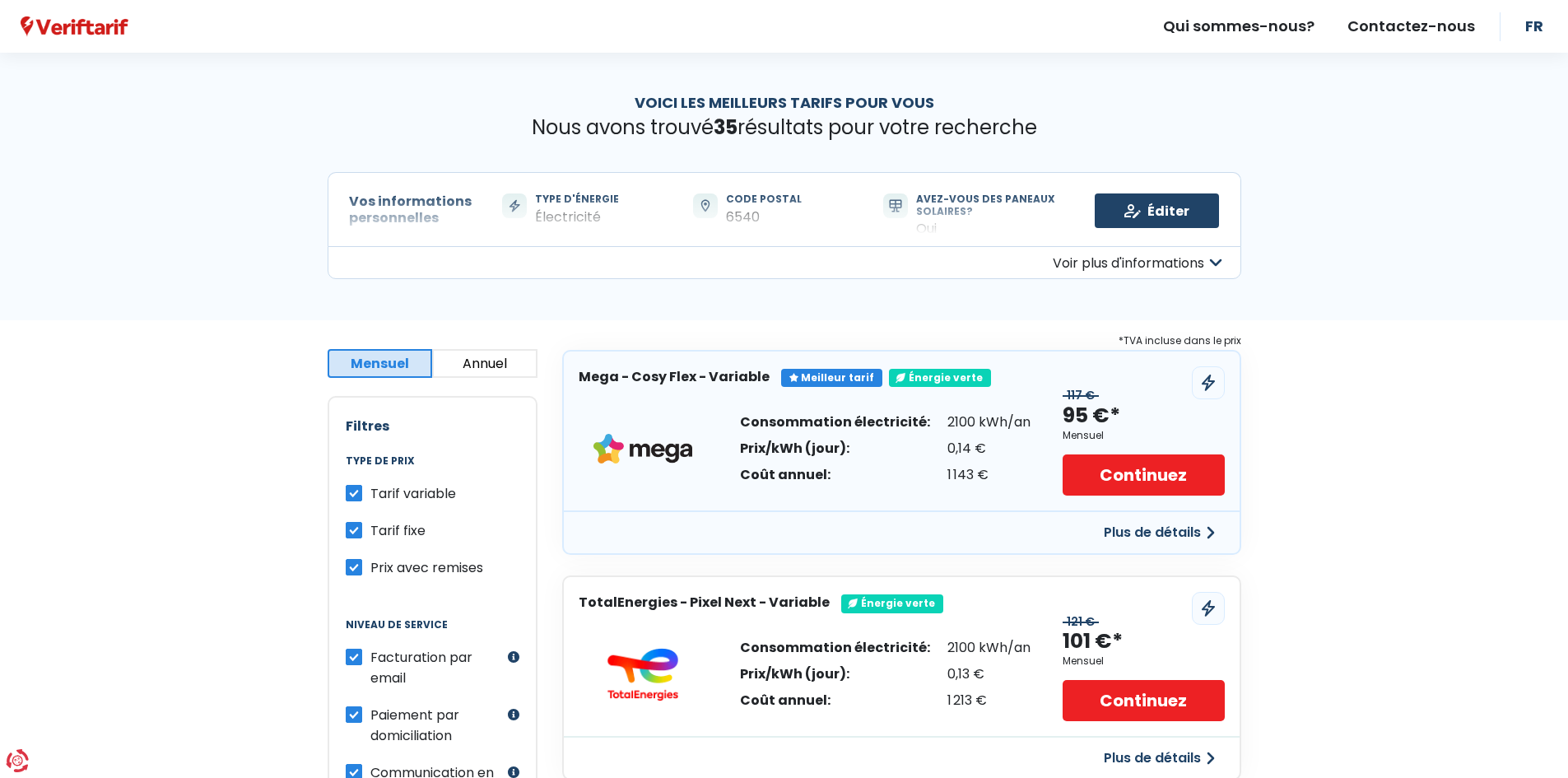
click at [370, 493] on label "Tarif variable" at bounding box center [413, 493] width 86 height 21
click at [353, 493] on input "Tarif variable" at bounding box center [354, 492] width 17 height 17
checkbox input "false"
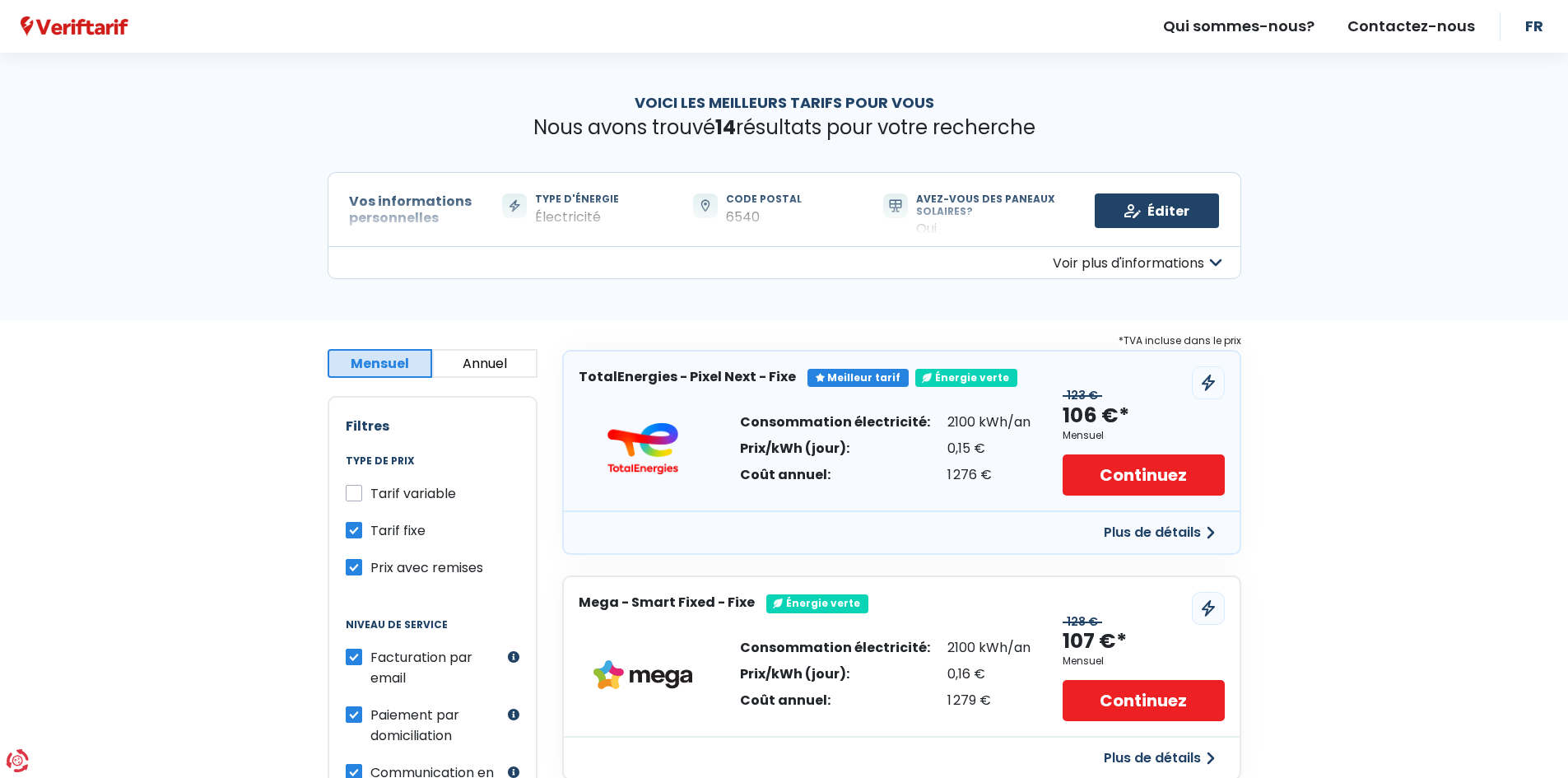
click at [1134, 260] on button "Voir plus d'informations" at bounding box center [784, 262] width 914 height 33
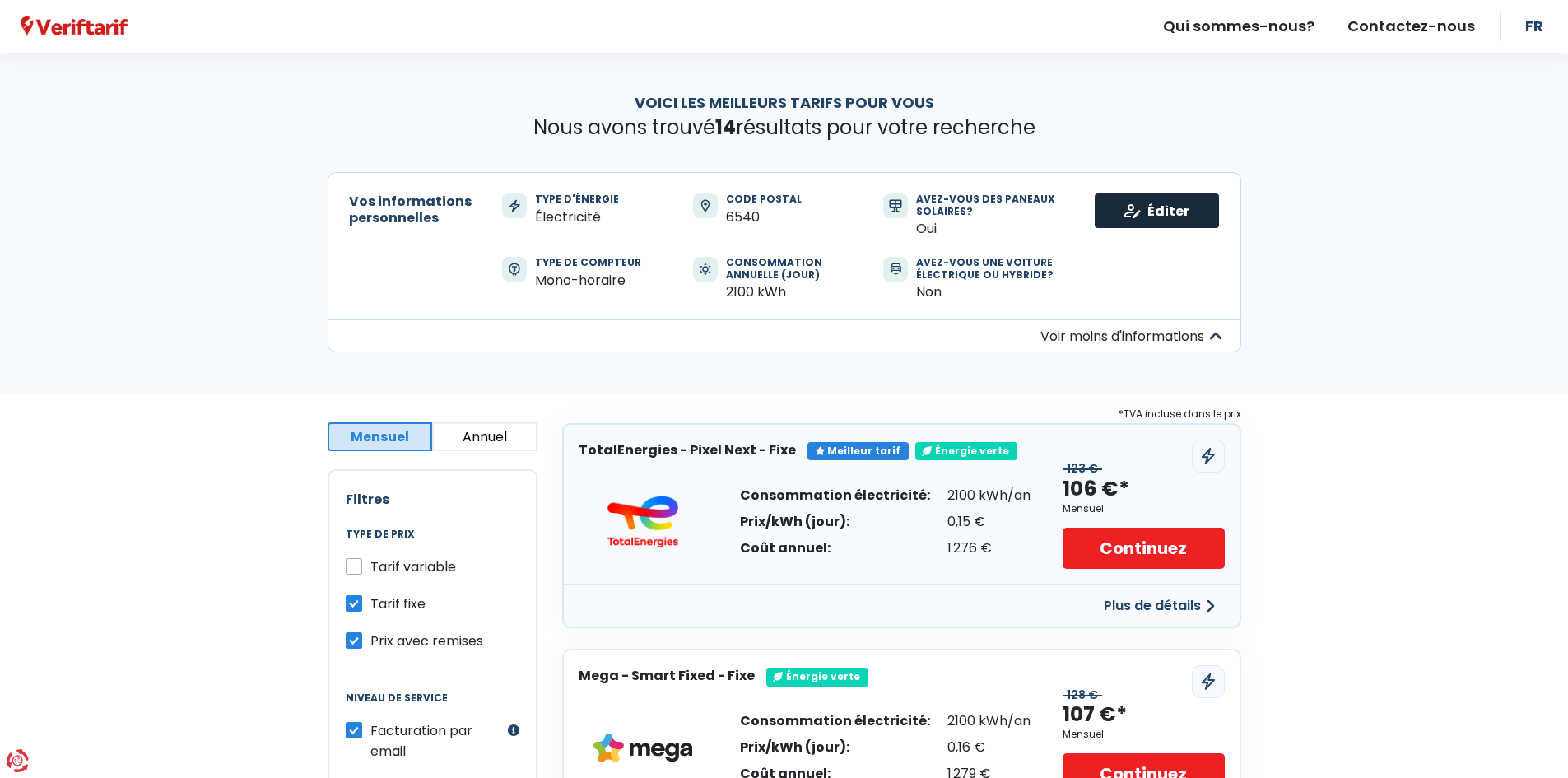
click at [1139, 217] on link "Éditer" at bounding box center [1157, 210] width 124 height 34
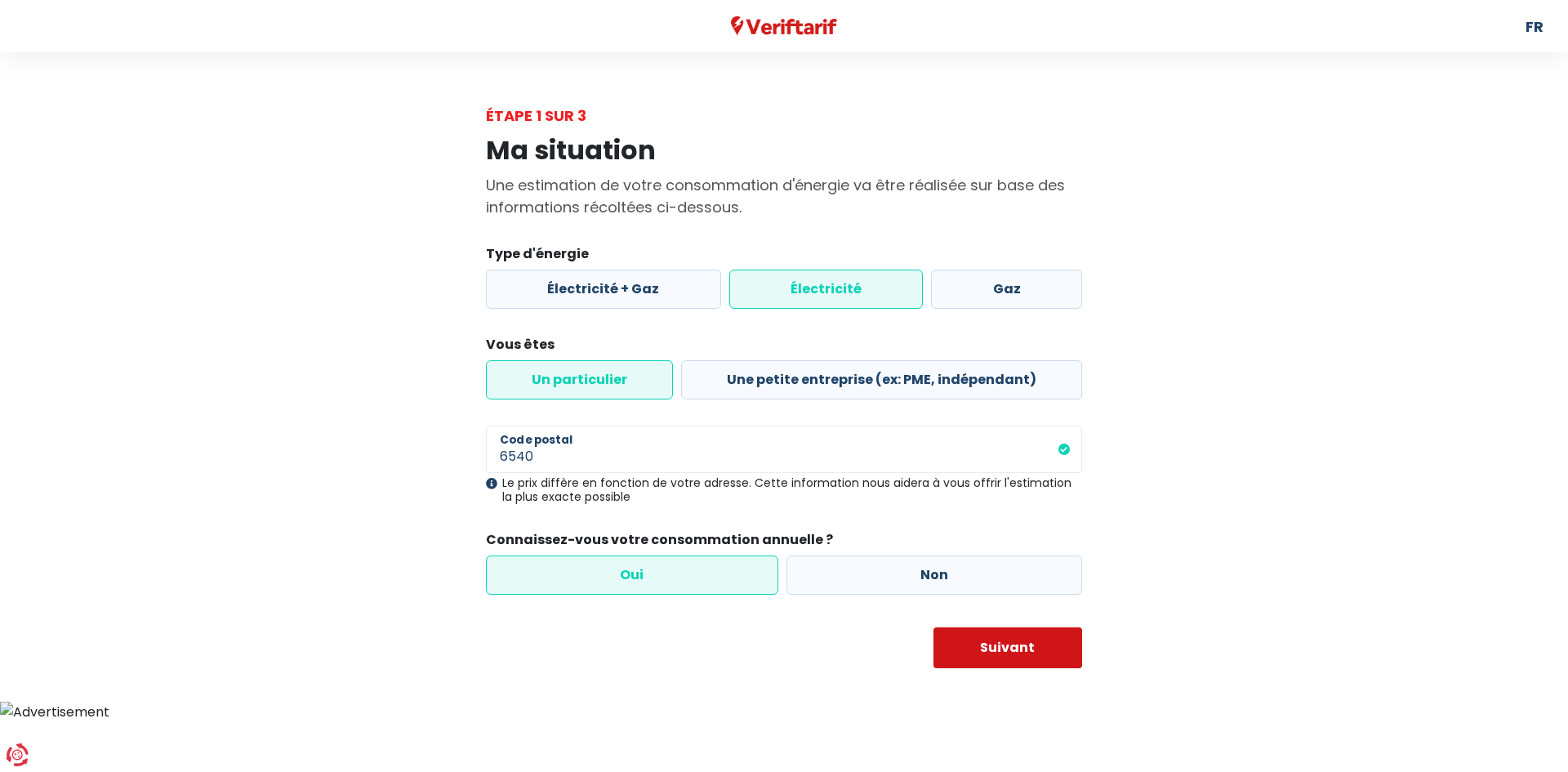
click at [1061, 660] on button "Suivant" at bounding box center [1008, 647] width 149 height 41
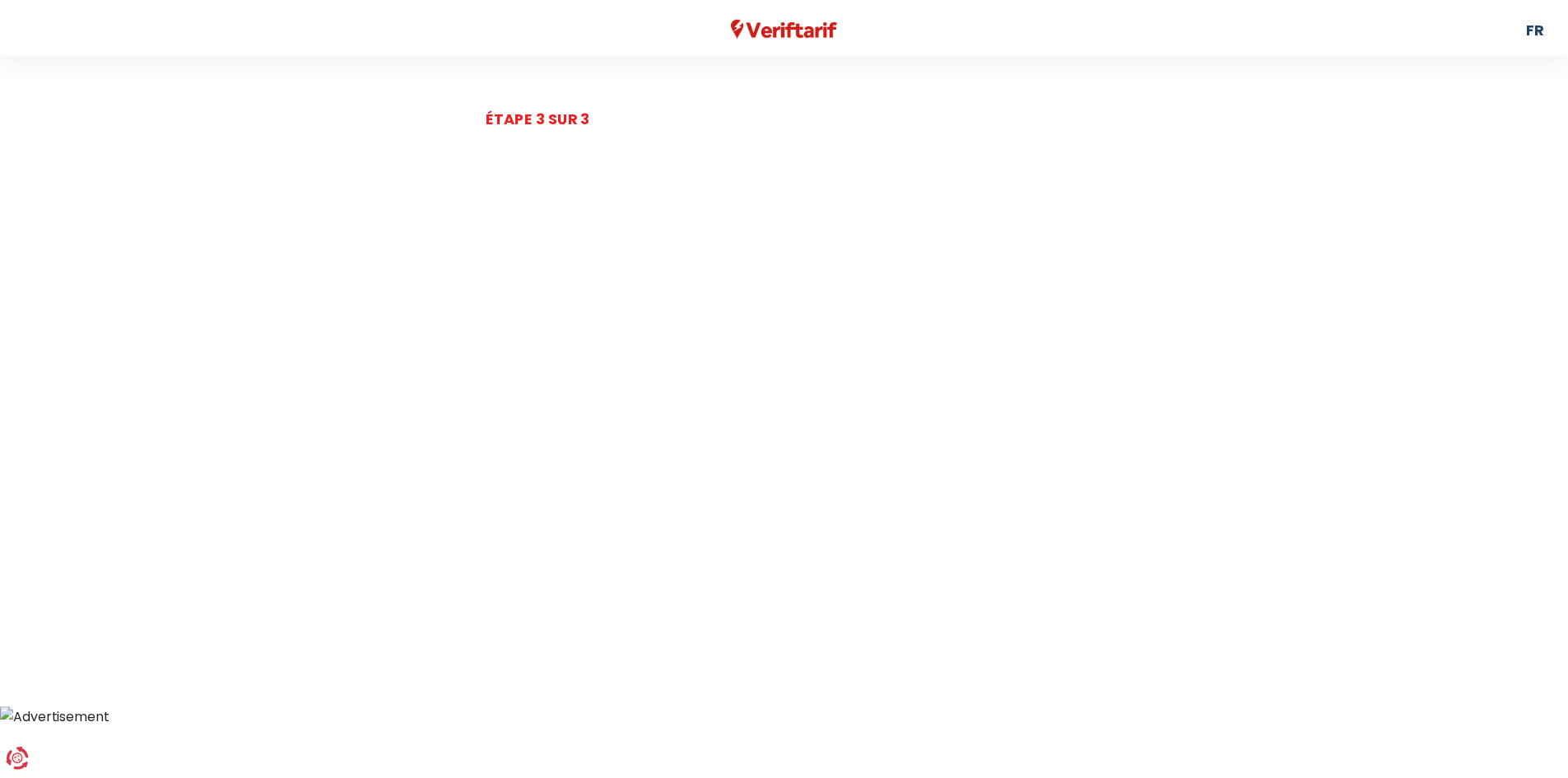
scroll to position [247, 0]
